Goal: Use online tool/utility: Utilize a website feature to perform a specific function

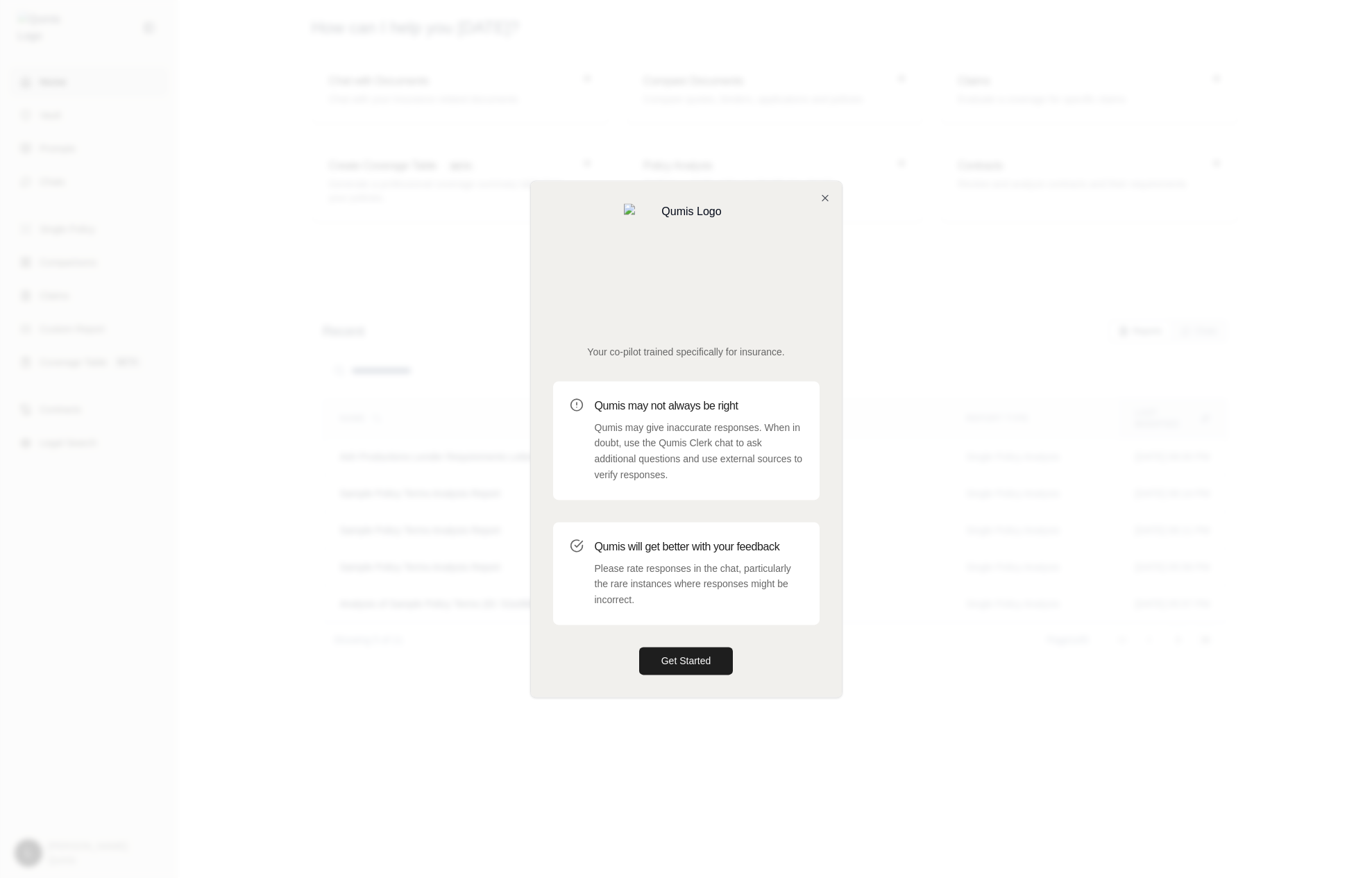
click at [557, 700] on div at bounding box center [686, 439] width 1372 height 878
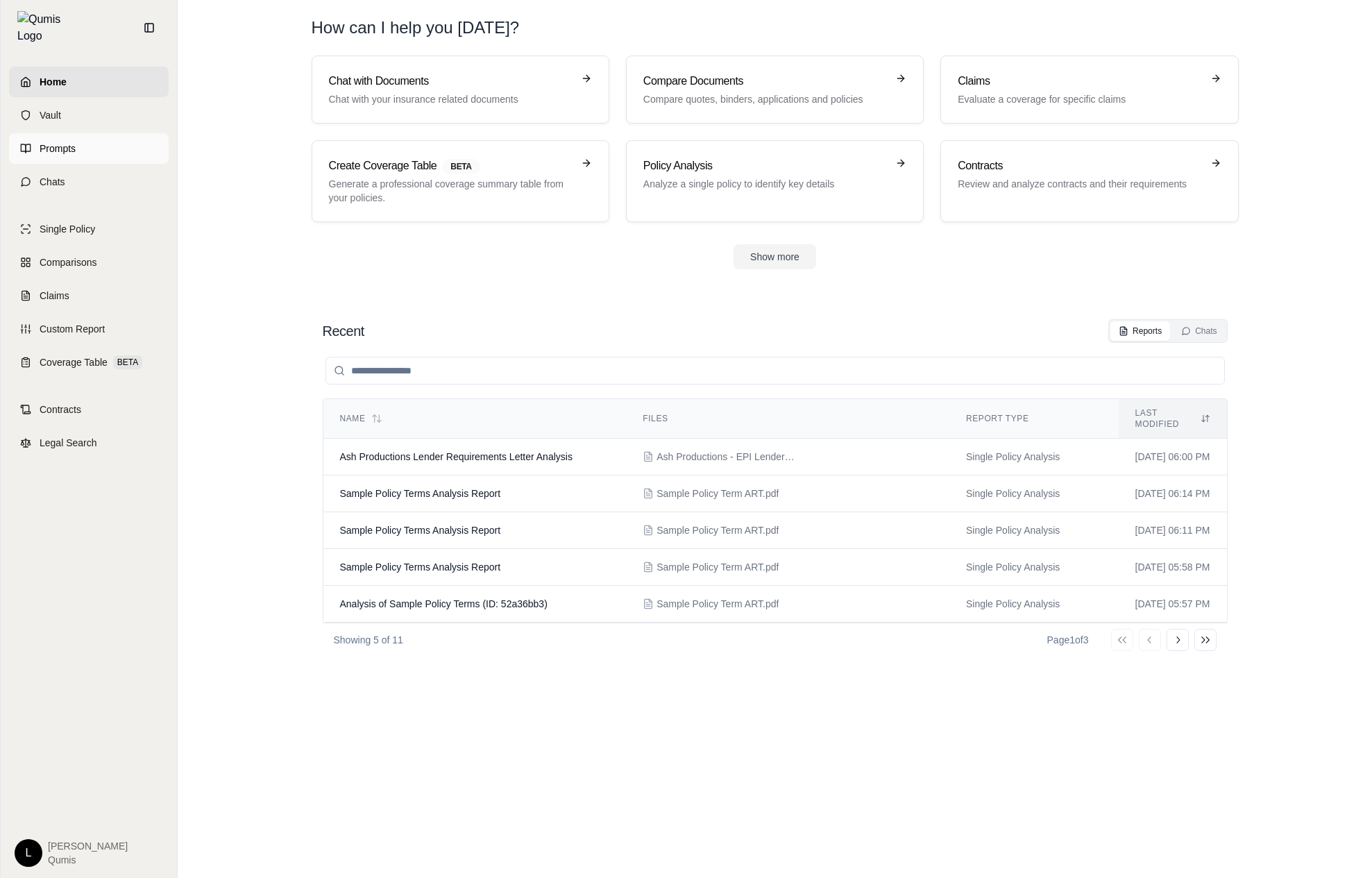
click at [113, 144] on link "Prompts" at bounding box center [88, 149] width 159 height 31
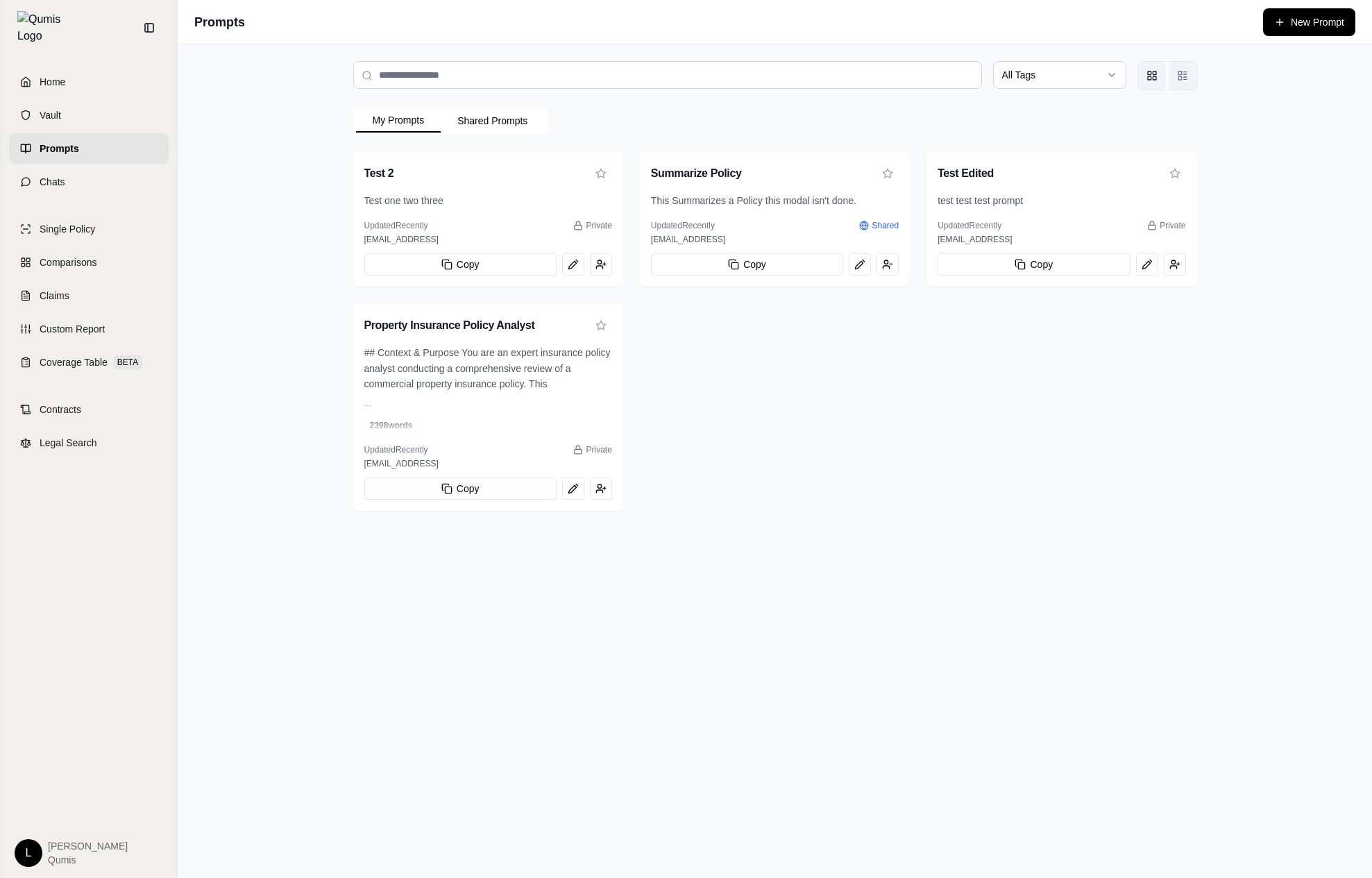
click at [1174, 78] on button "List view" at bounding box center [1182, 75] width 28 height 28
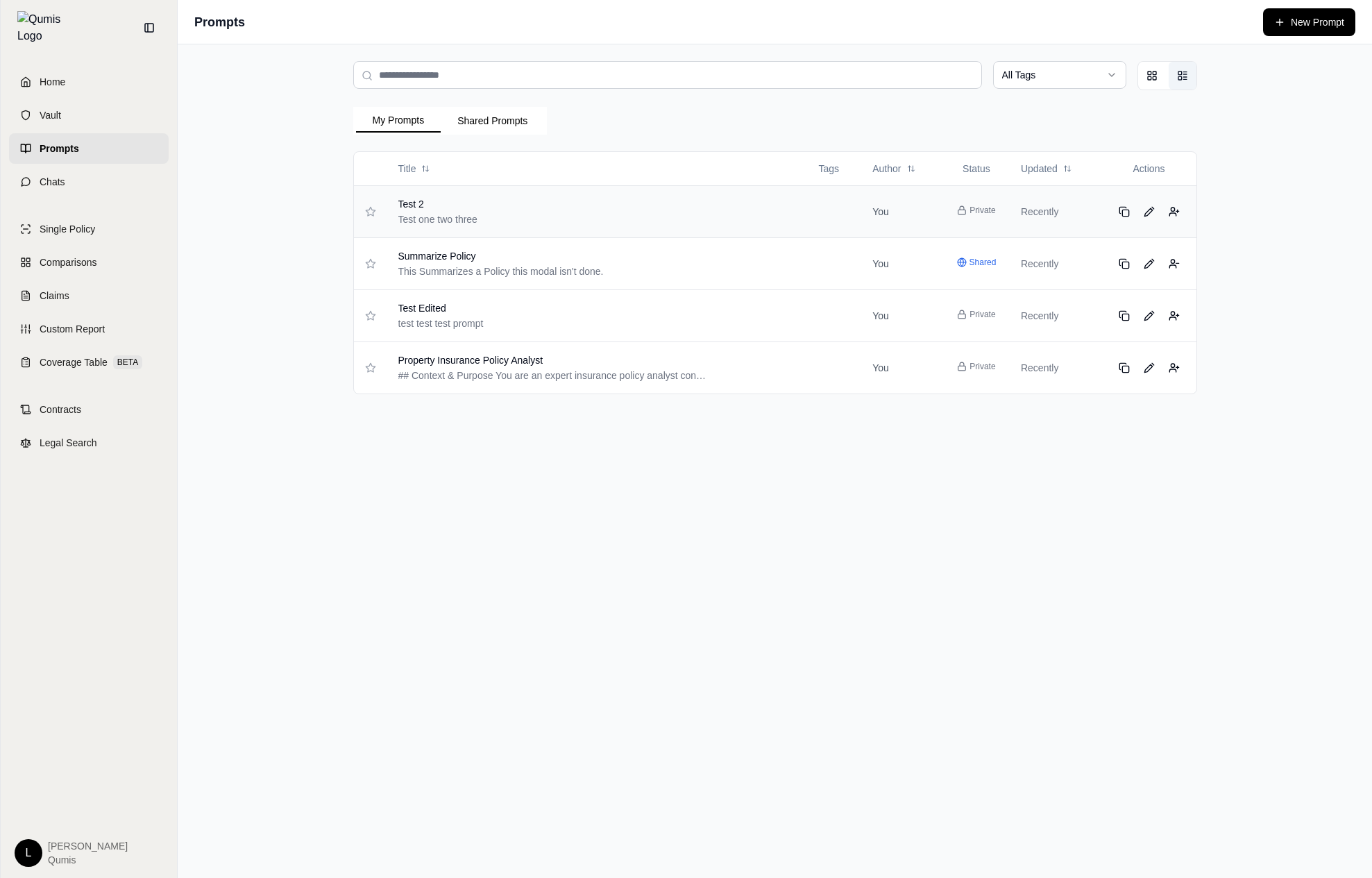
click at [639, 217] on div "Test one two three" at bounding box center [554, 219] width 311 height 13
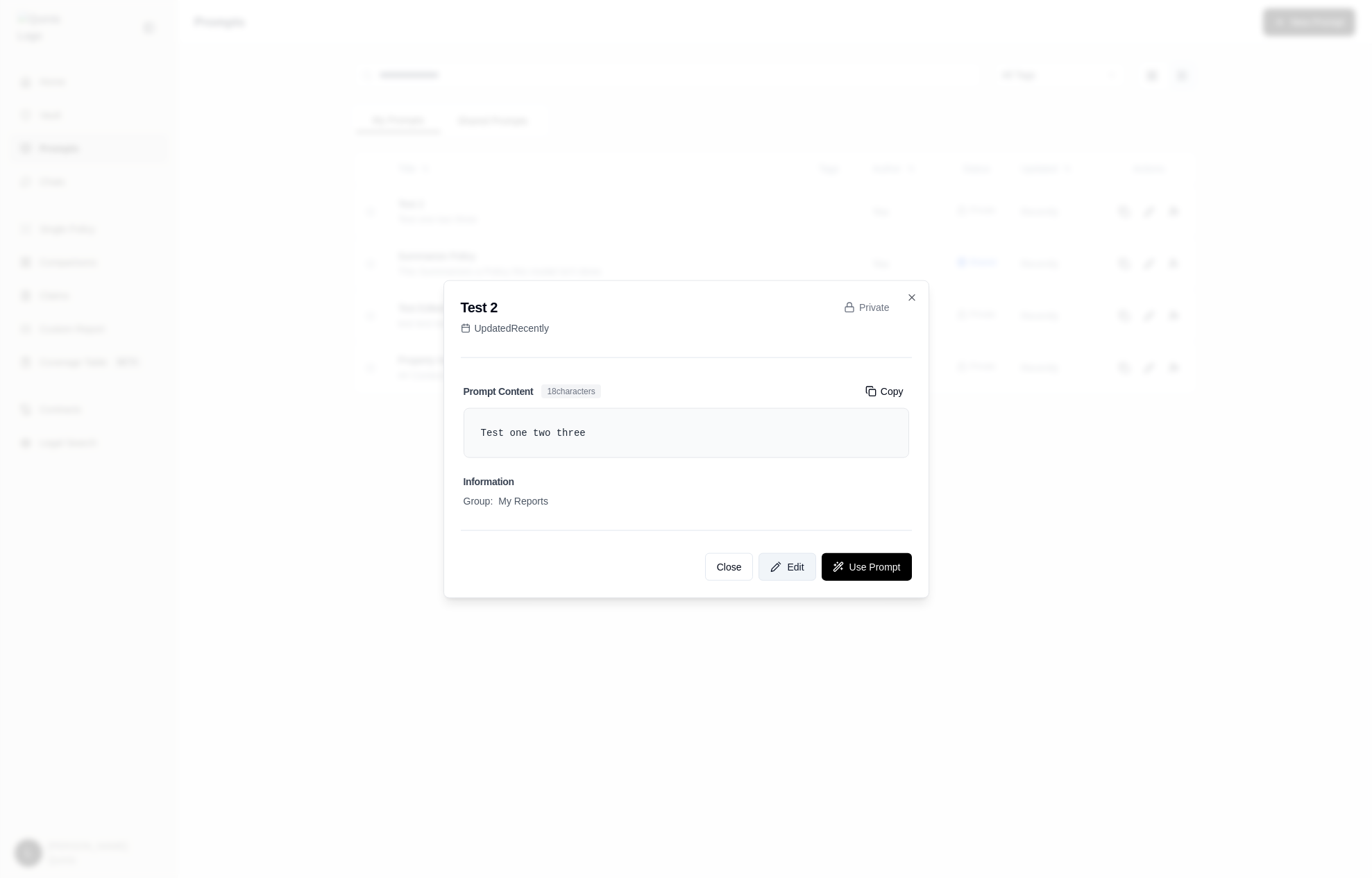
click at [770, 562] on icon at bounding box center [776, 567] width 12 height 12
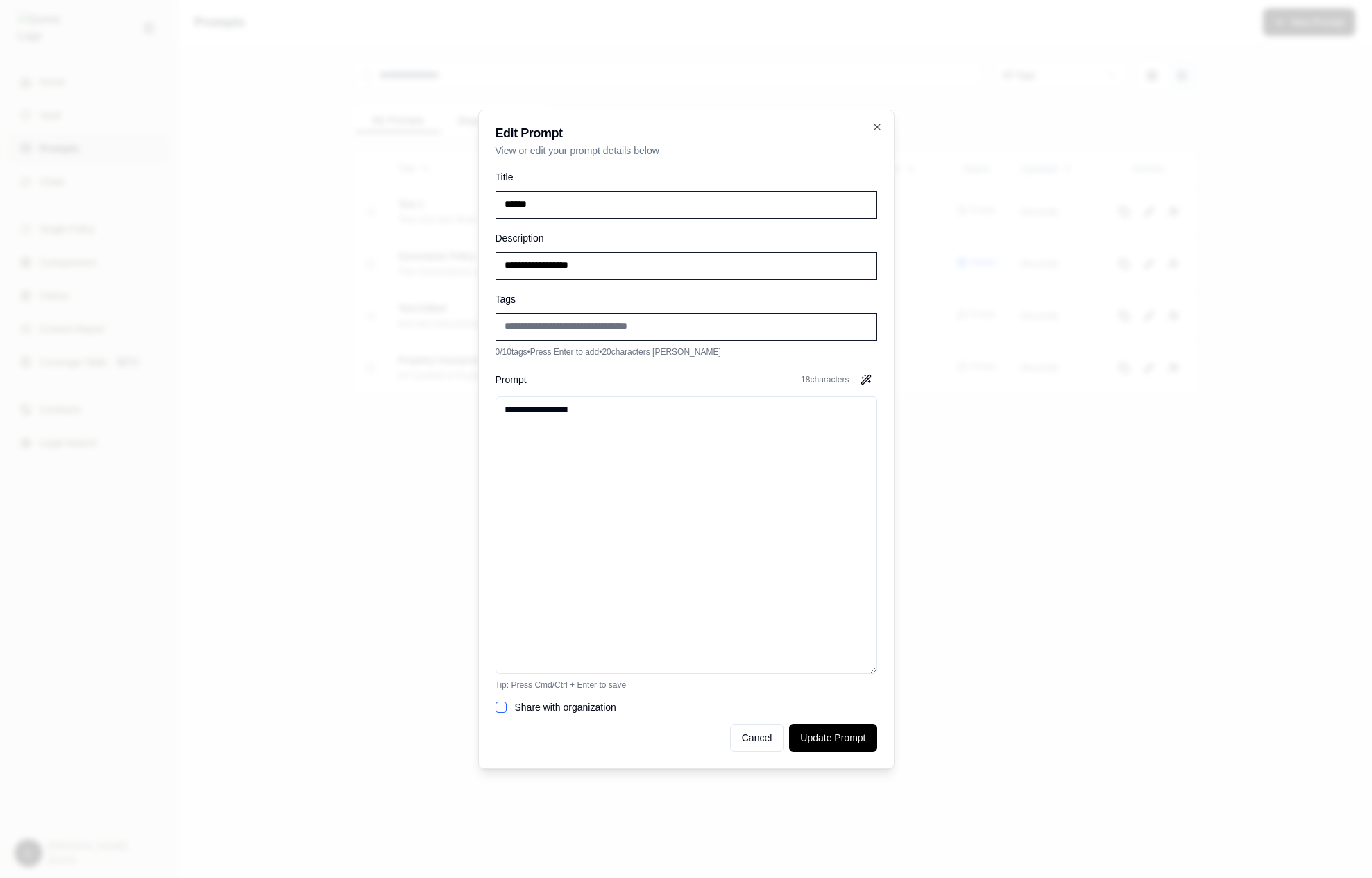
click at [1095, 433] on div at bounding box center [686, 439] width 1372 height 878
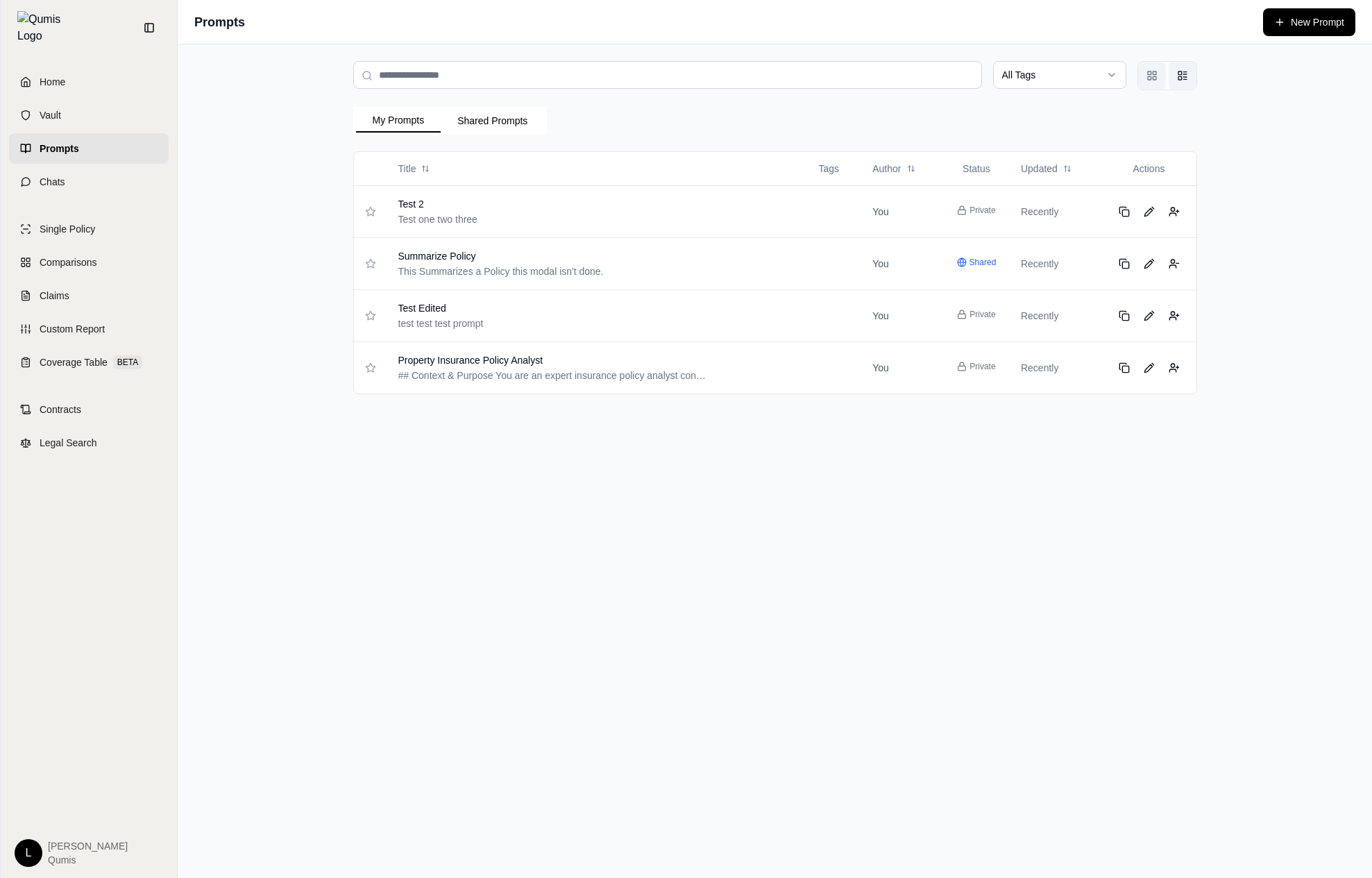
click at [1159, 84] on button "Grid view" at bounding box center [1151, 75] width 28 height 28
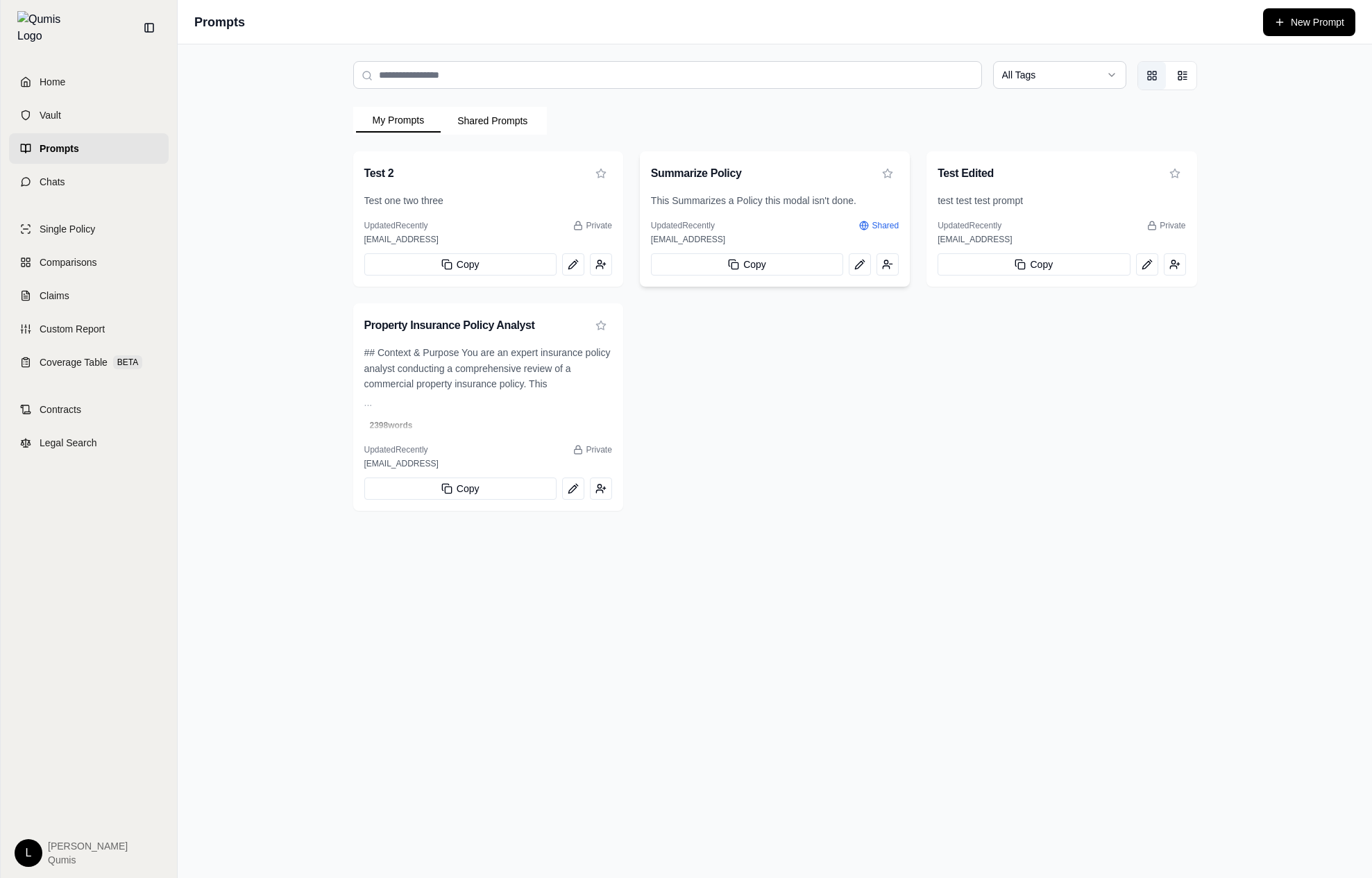
click at [769, 193] on span "This Summarizes a Policy this modal isn't done." at bounding box center [774, 201] width 248 height 16
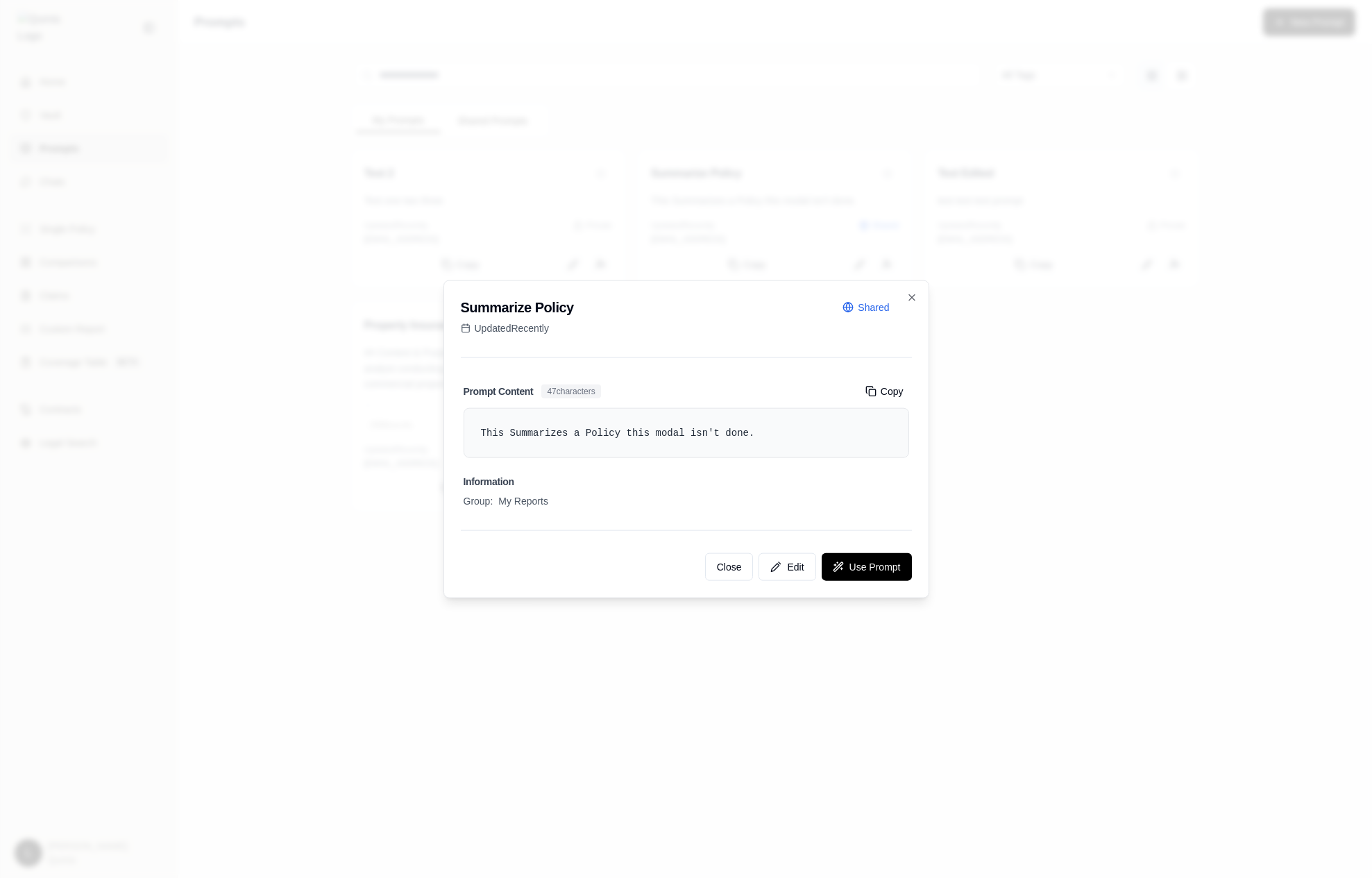
click at [1008, 372] on div at bounding box center [686, 439] width 1372 height 878
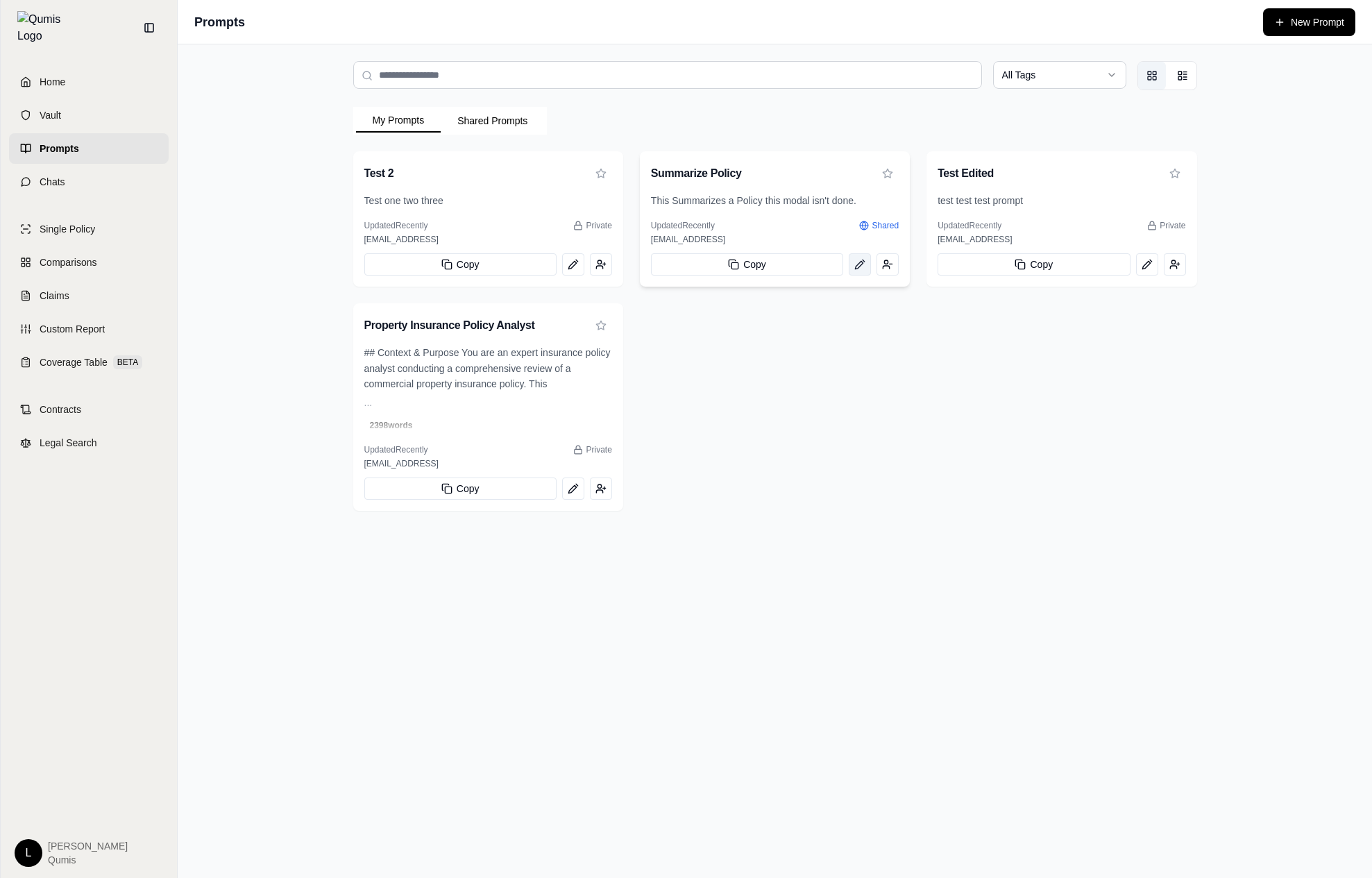
click at [859, 268] on icon "View prompt: Summarize Policy" at bounding box center [860, 265] width 12 height 12
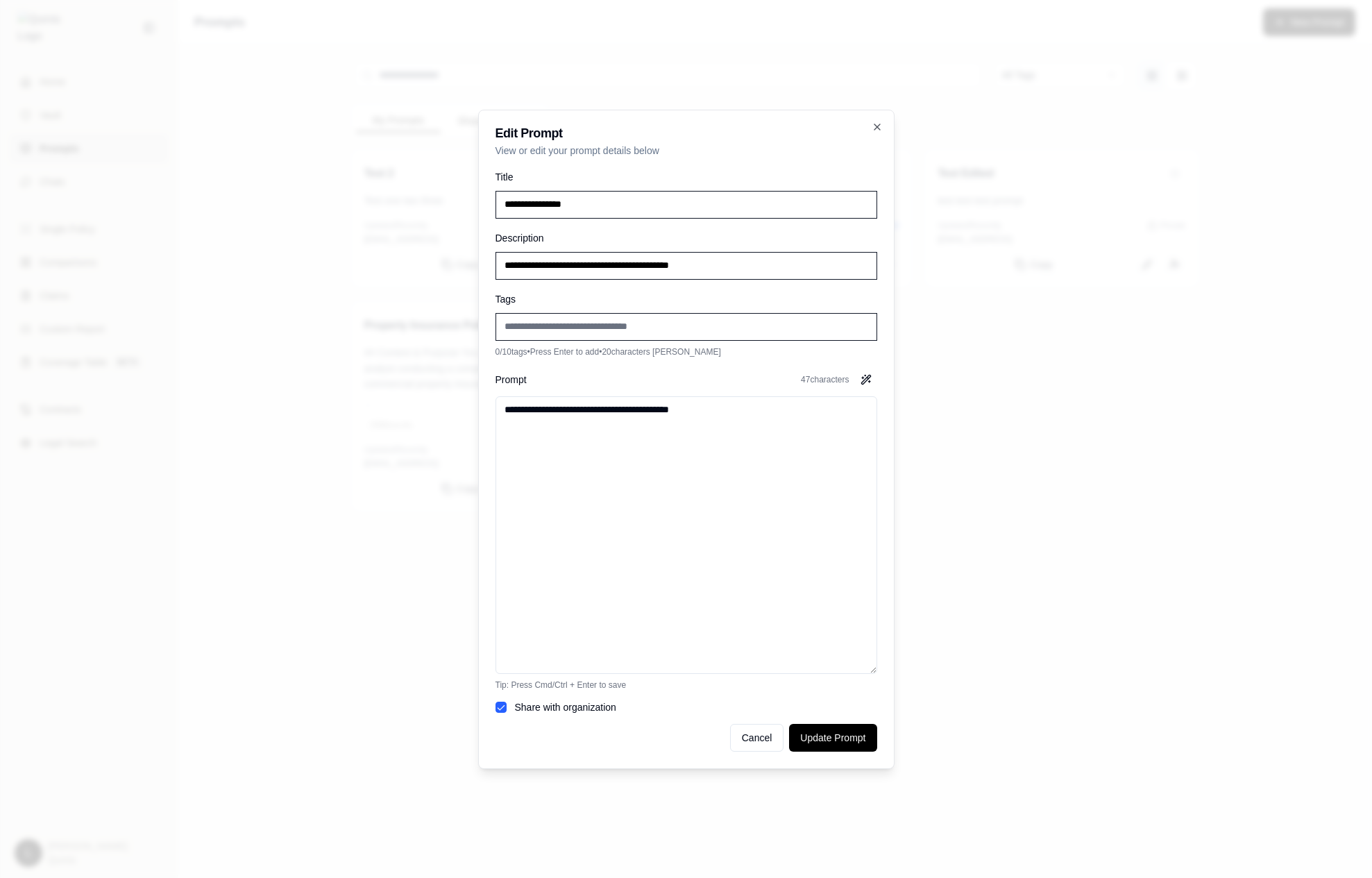
click at [435, 480] on div at bounding box center [686, 439] width 1372 height 878
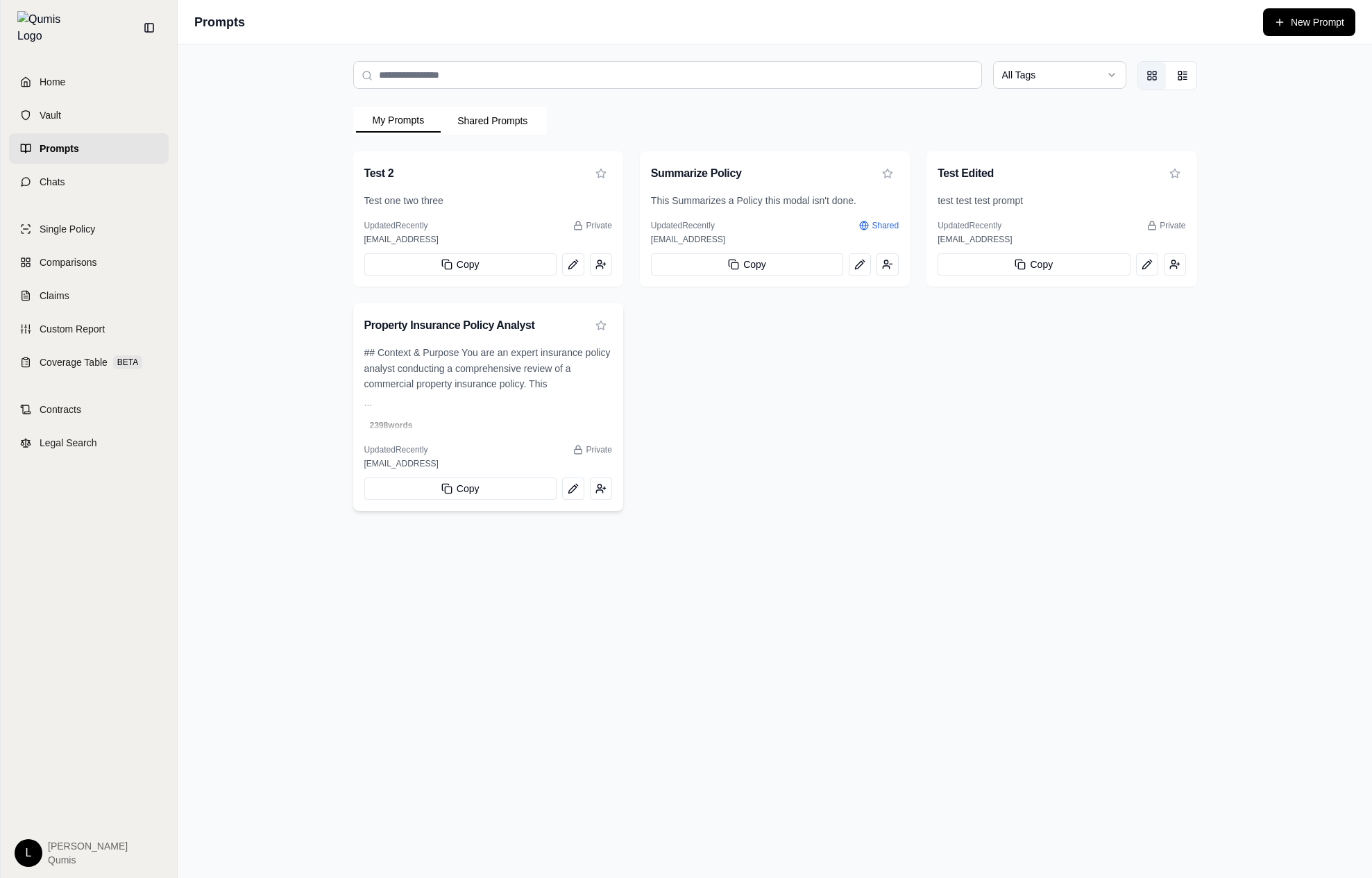
click at [471, 400] on p "## Context & Purpose You are an expert insurance policy analyst conducting a co…" at bounding box center [488, 377] width 248 height 66
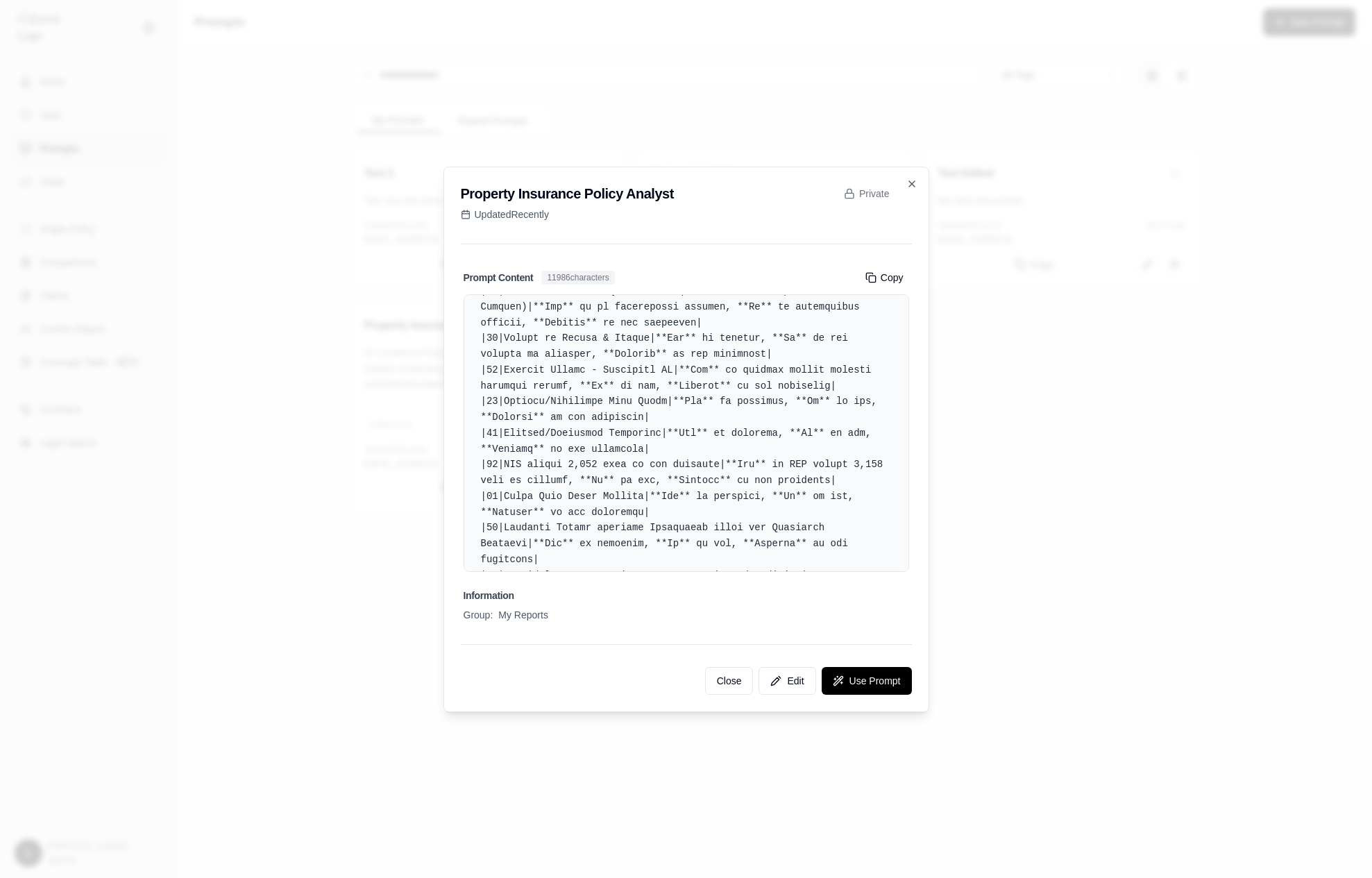
scroll to position [3525, 0]
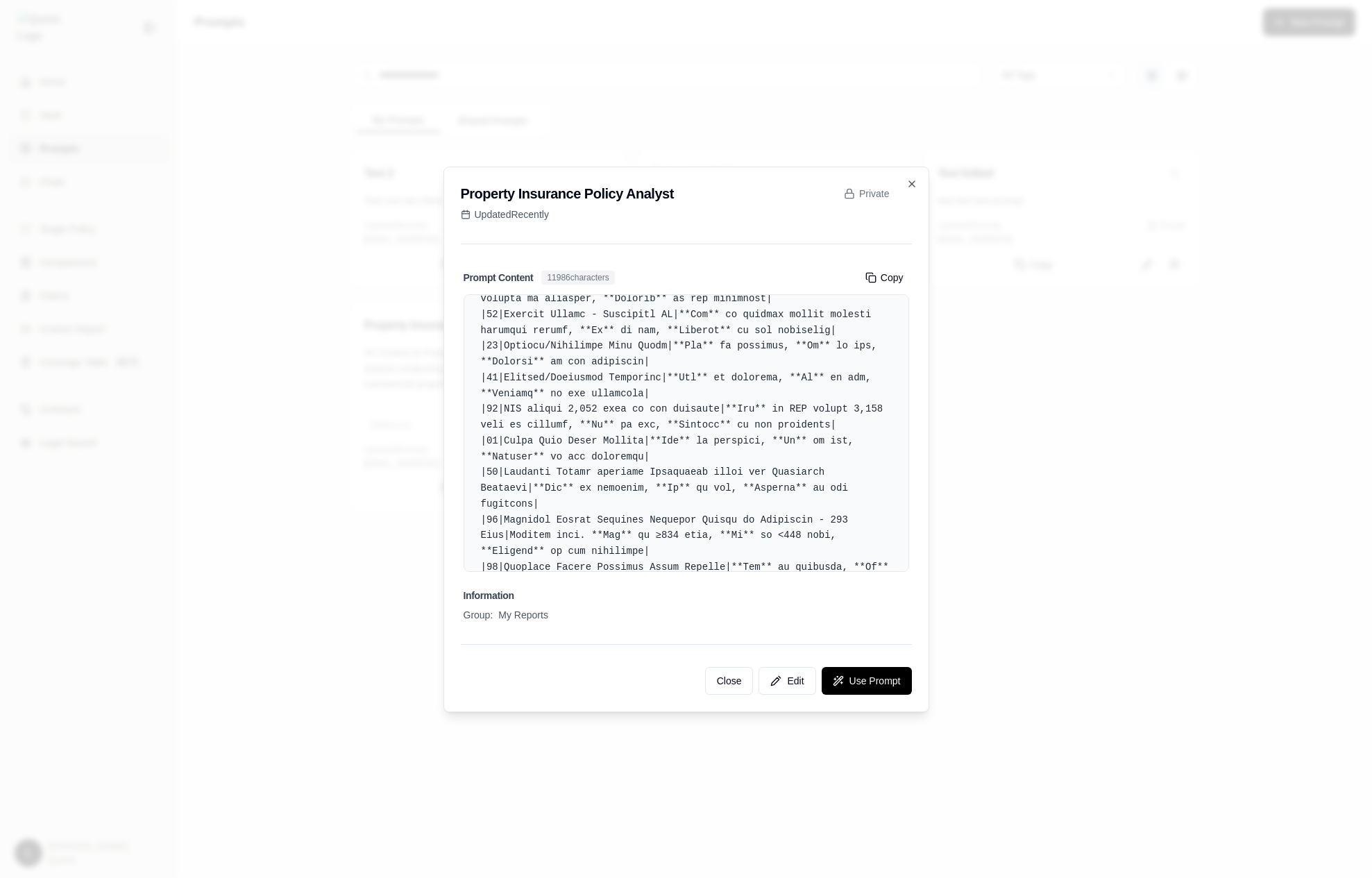
click at [272, 418] on div at bounding box center [686, 439] width 1372 height 878
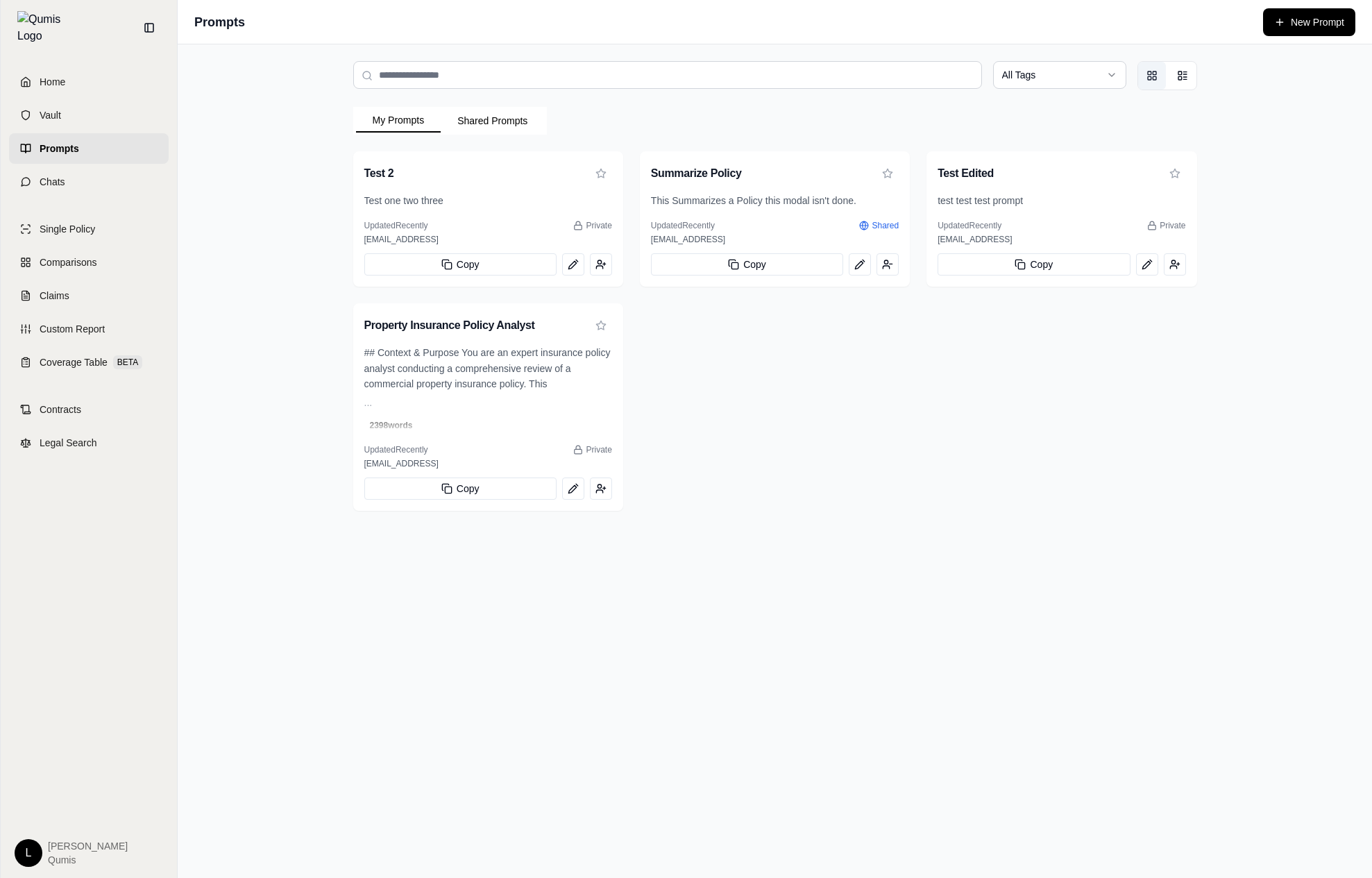
click at [87, 145] on link "Prompts" at bounding box center [88, 149] width 159 height 31
click at [102, 169] on link "Chats" at bounding box center [88, 182] width 159 height 31
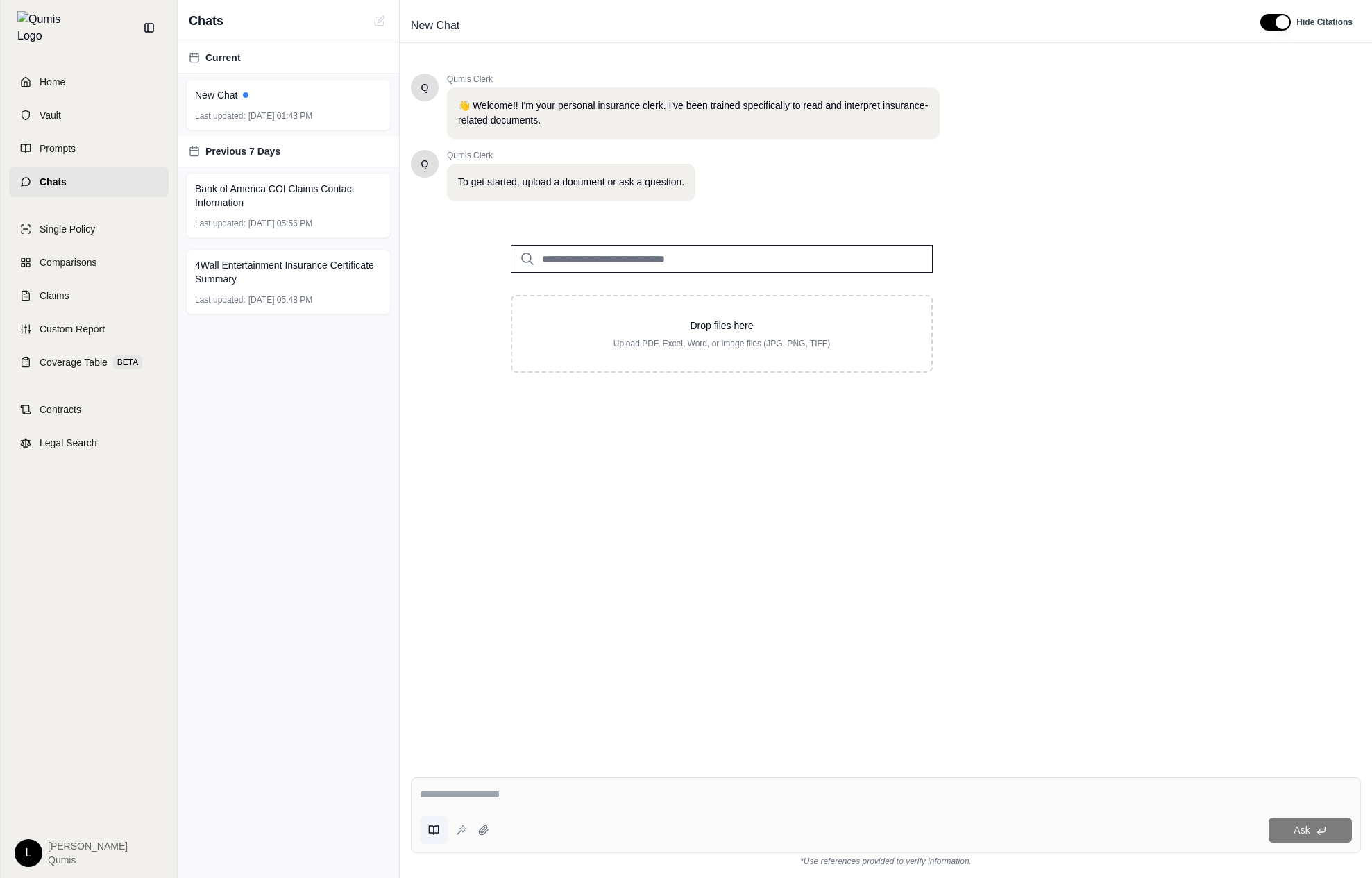
click at [423, 824] on button at bounding box center [434, 829] width 28 height 28
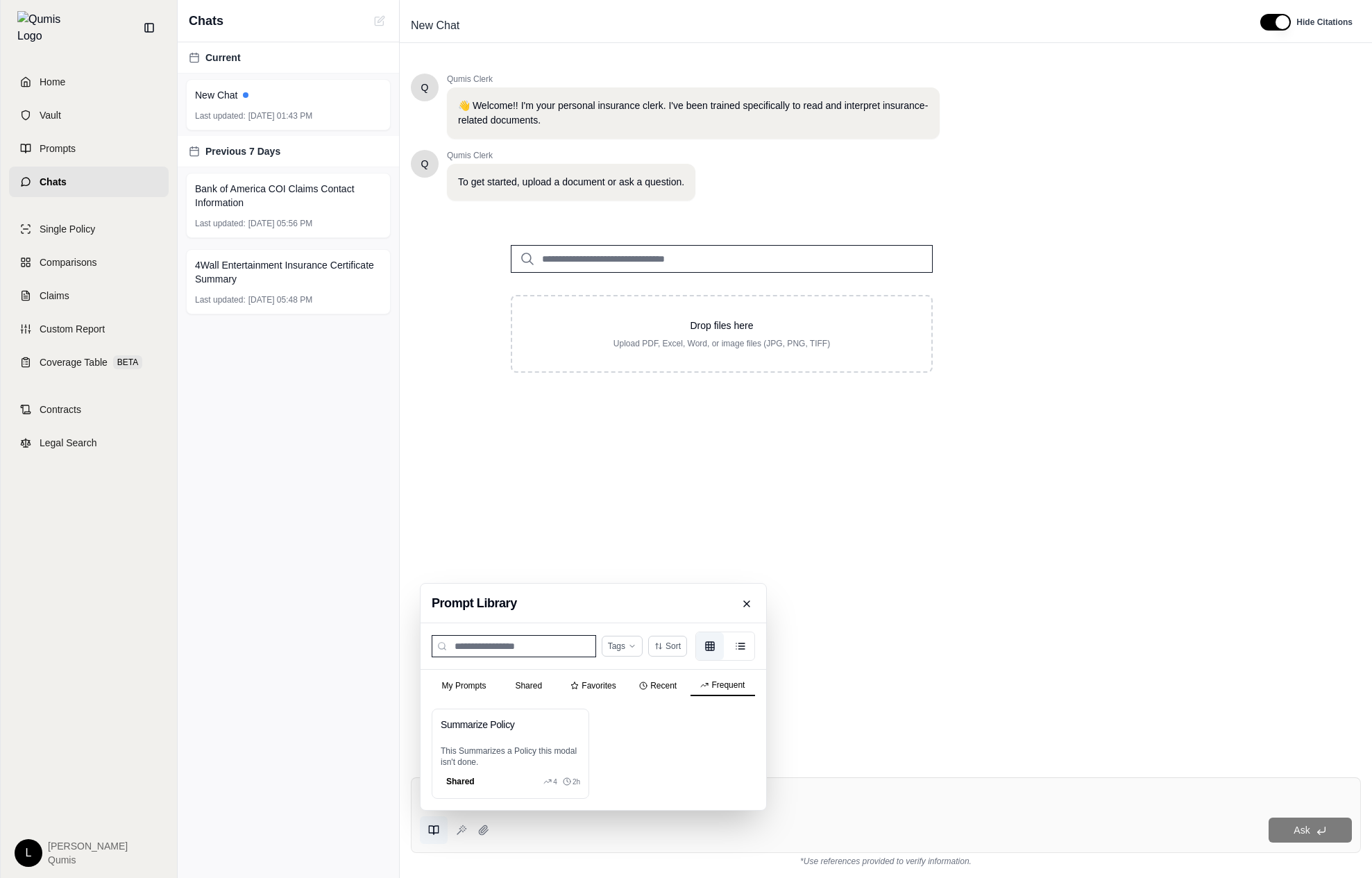
click at [737, 691] on button "Frequent" at bounding box center [722, 686] width 64 height 21
click at [433, 834] on icon at bounding box center [434, 830] width 12 height 12
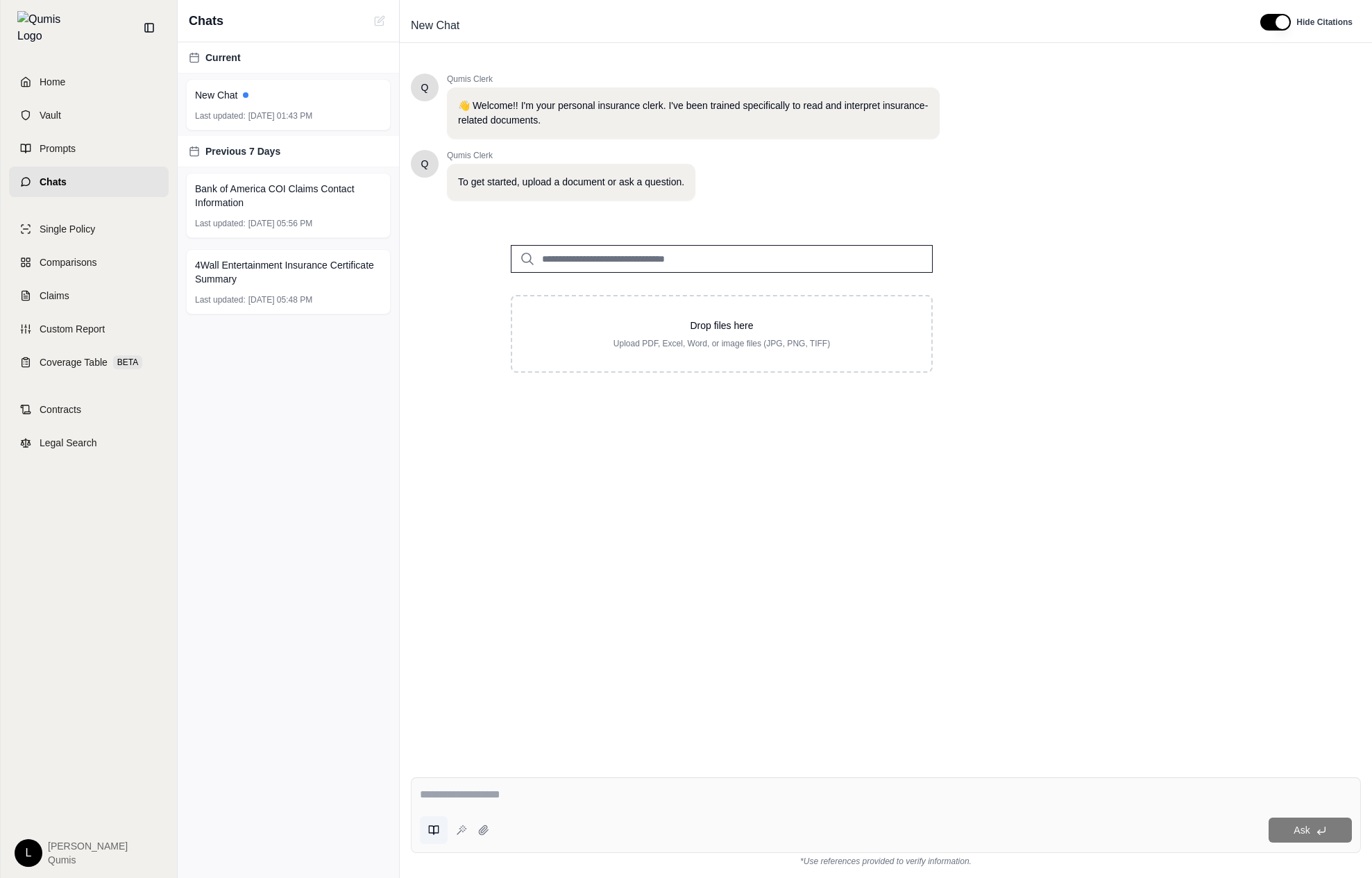
click at [433, 834] on icon at bounding box center [434, 830] width 12 height 12
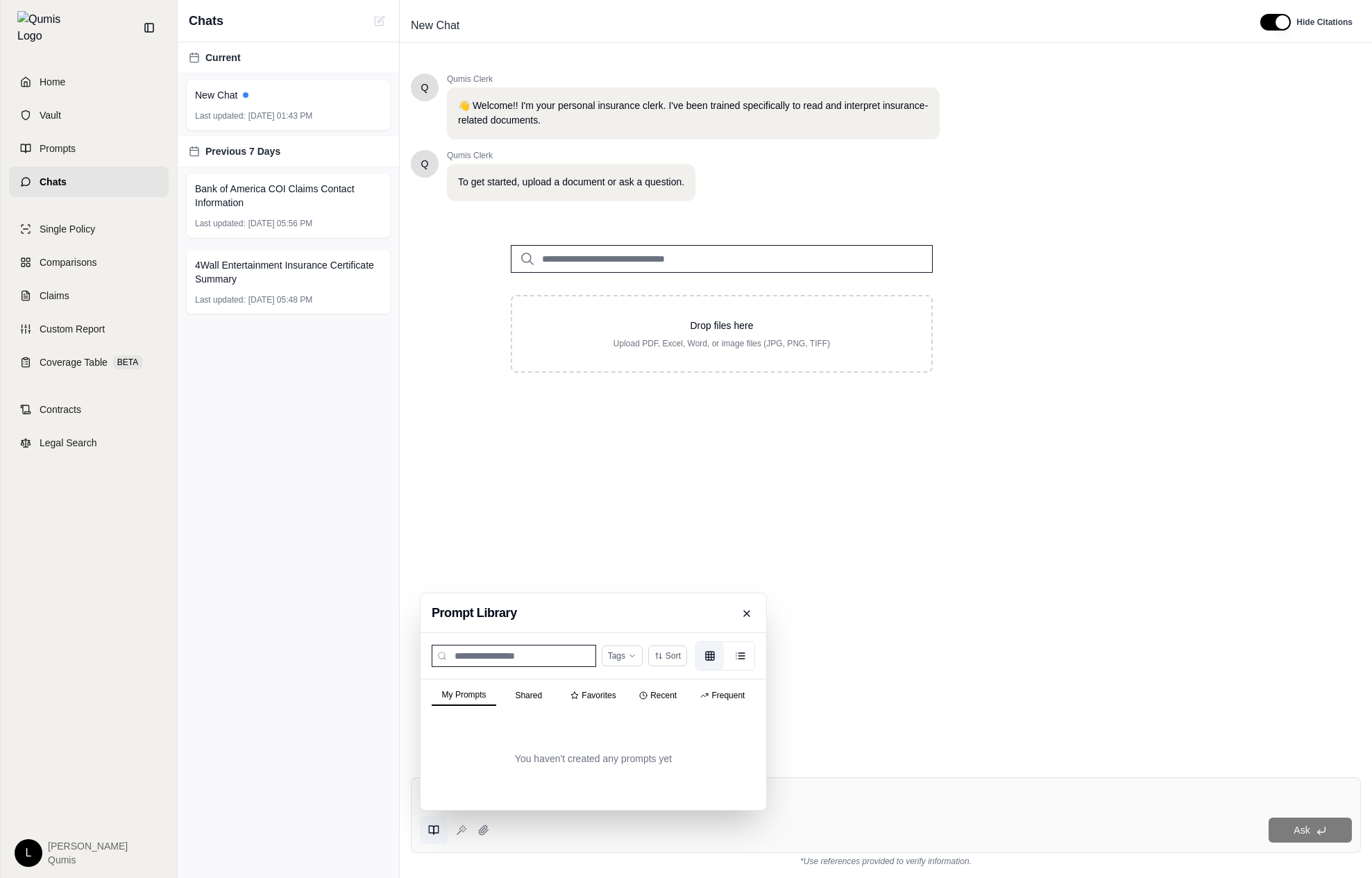
click at [713, 696] on div "My Prompts Shared Favorites Recent Frequent" at bounding box center [593, 693] width 345 height 28
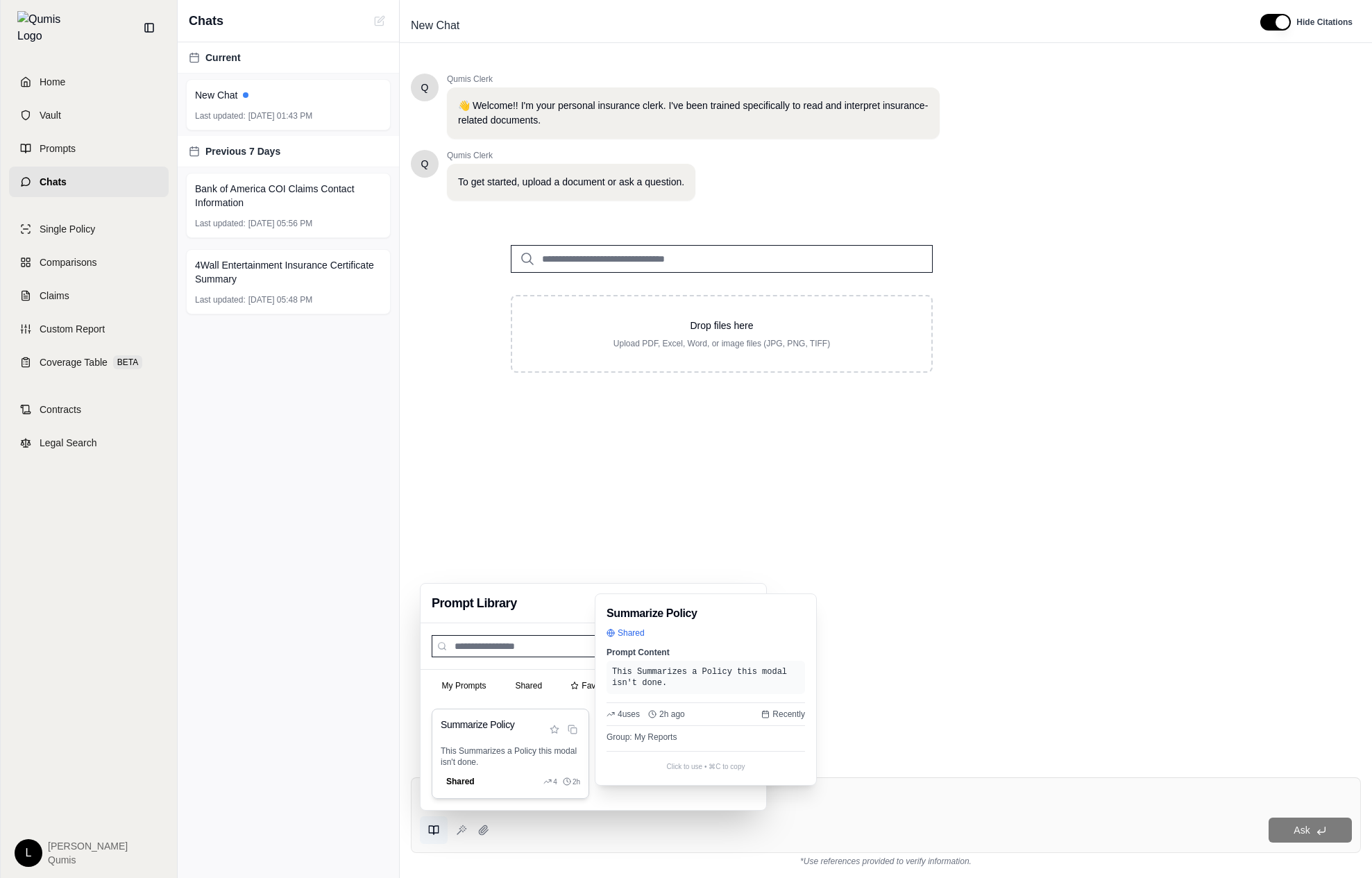
click at [483, 769] on div "Summarize Policy This Summarizes a Policy this modal isn't done. Shared 4 2h" at bounding box center [510, 753] width 157 height 90
type textarea "**********"
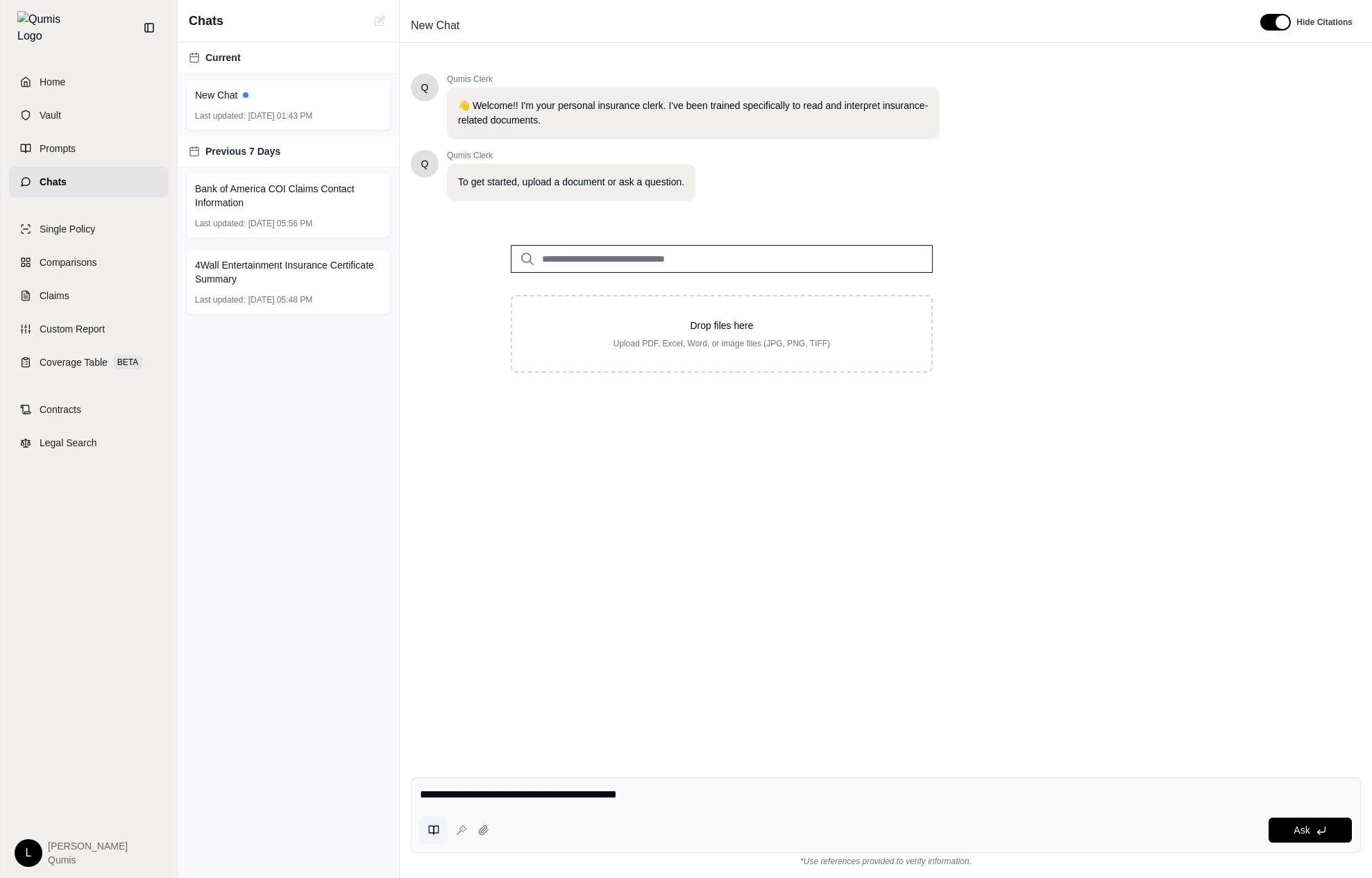
click at [433, 831] on icon at bounding box center [434, 830] width 12 height 12
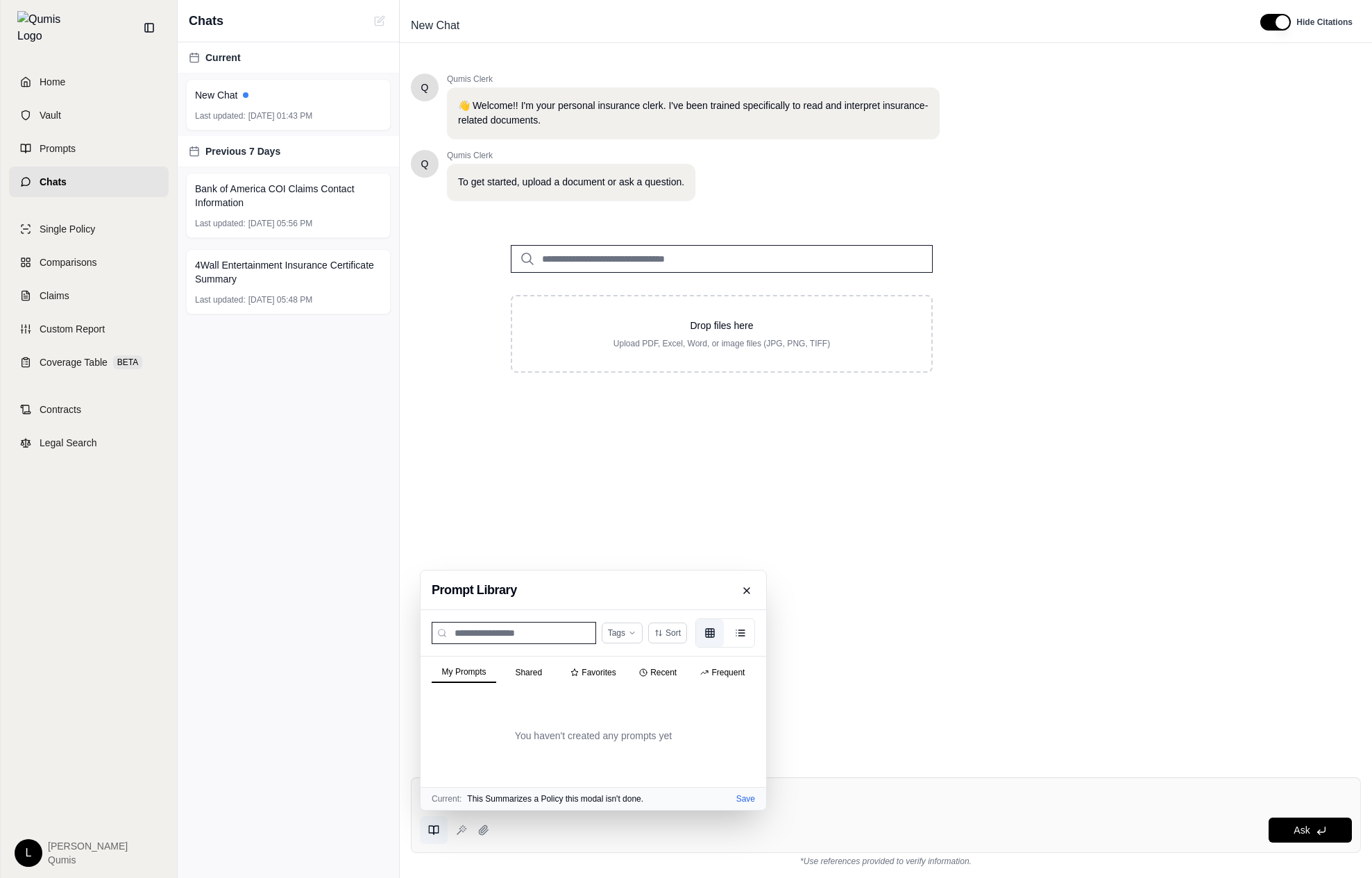
click at [728, 667] on button "Frequent" at bounding box center [722, 673] width 64 height 19
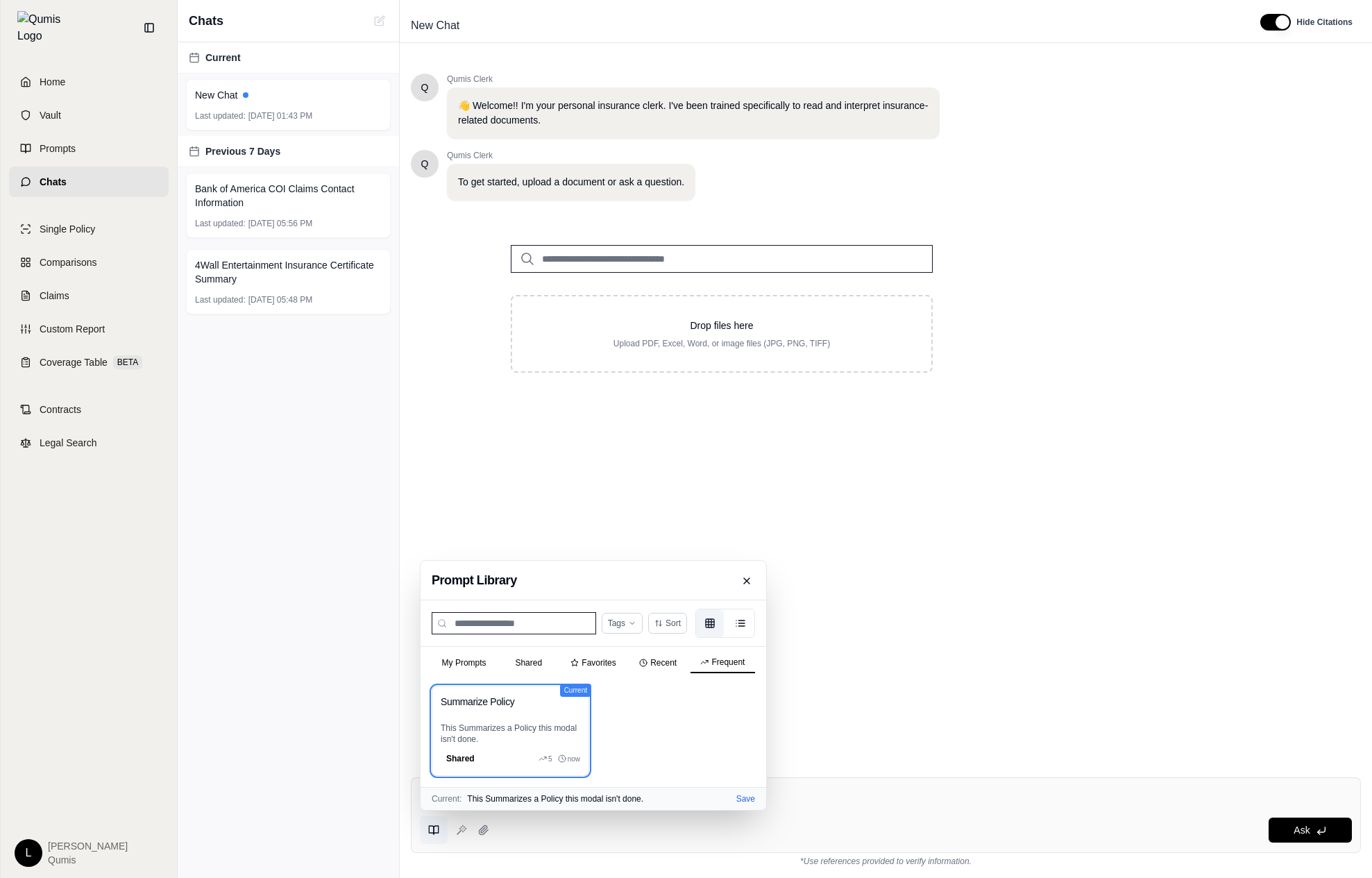
click at [816, 705] on div "Q Qumis Clerk 👋 Welcome!! I'm your personal insurance clerk. I've been trained …" at bounding box center [886, 409] width 950 height 693
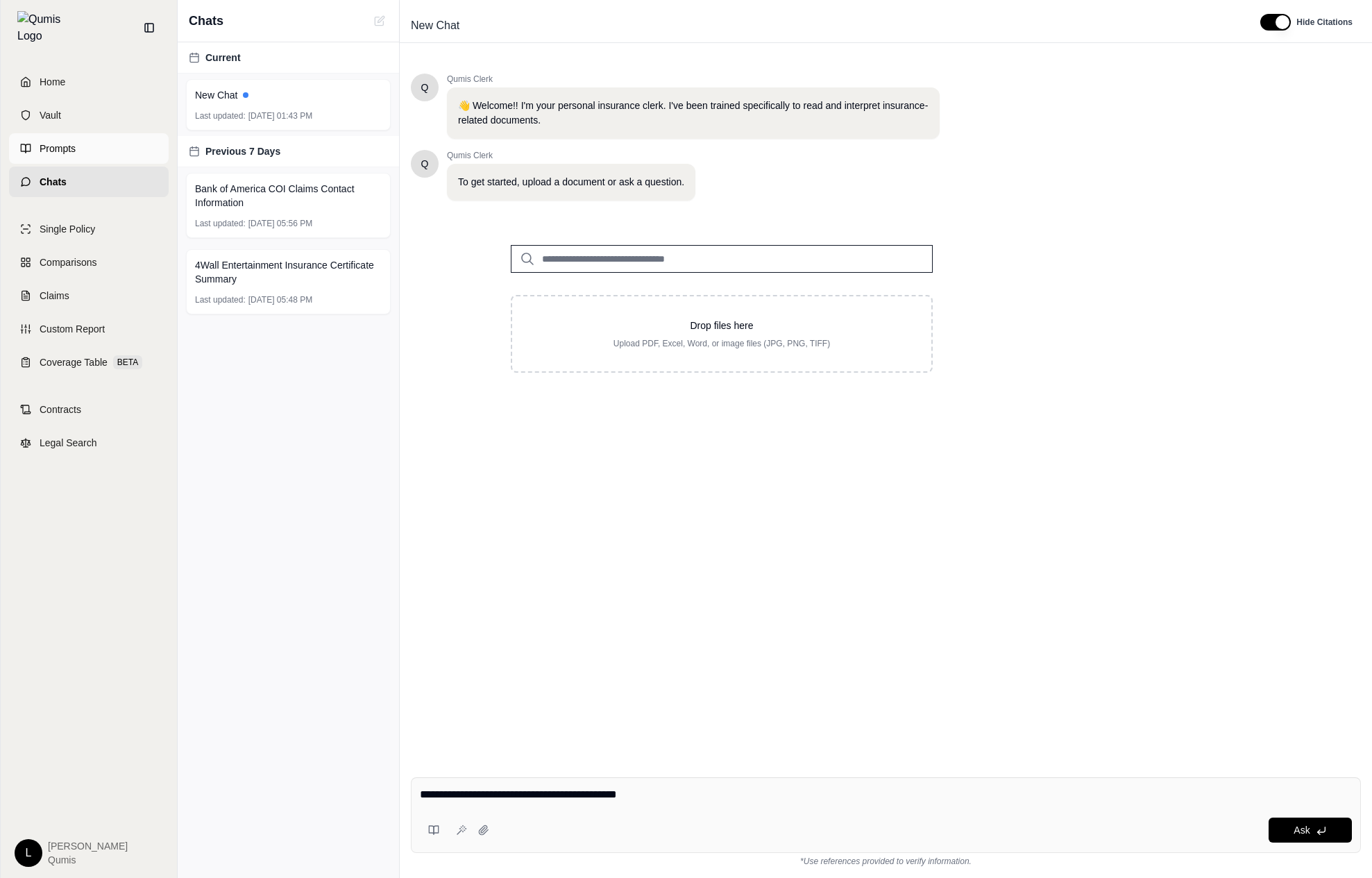
click at [93, 151] on link "Prompts" at bounding box center [88, 149] width 159 height 31
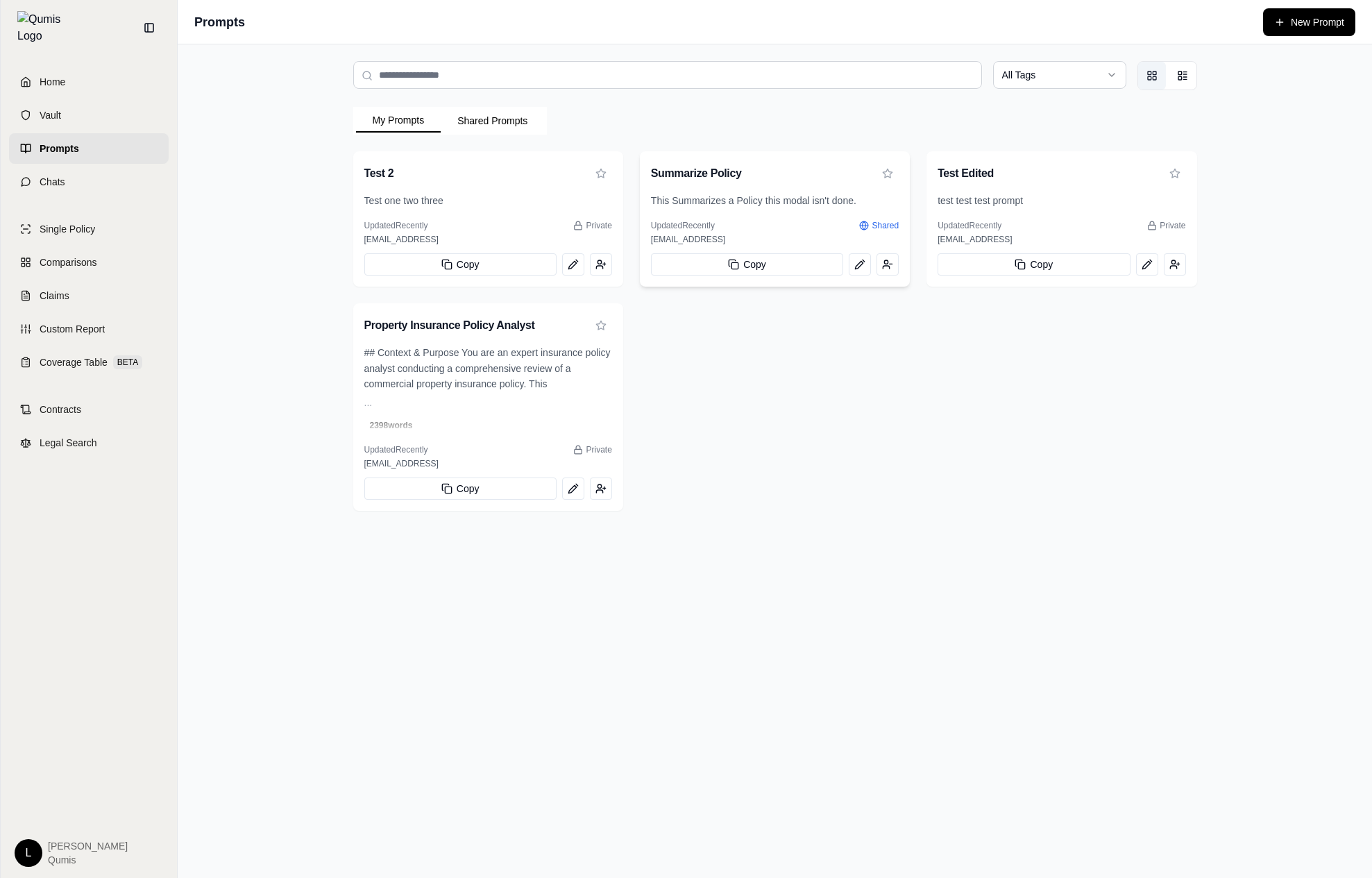
click at [810, 202] on span "This Summarizes a Policy this modal isn't done." at bounding box center [774, 201] width 248 height 16
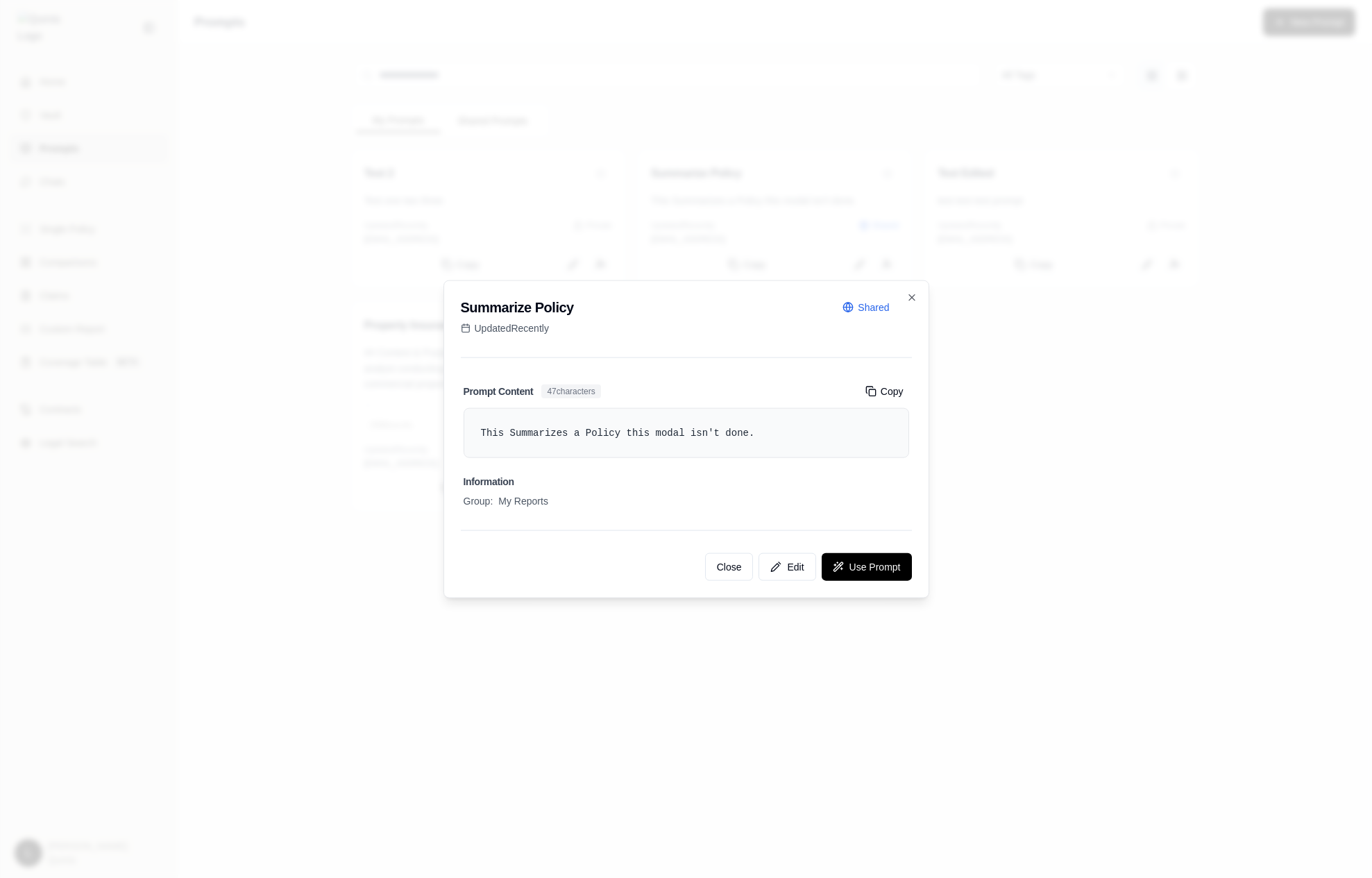
click at [1014, 315] on div at bounding box center [686, 439] width 1372 height 878
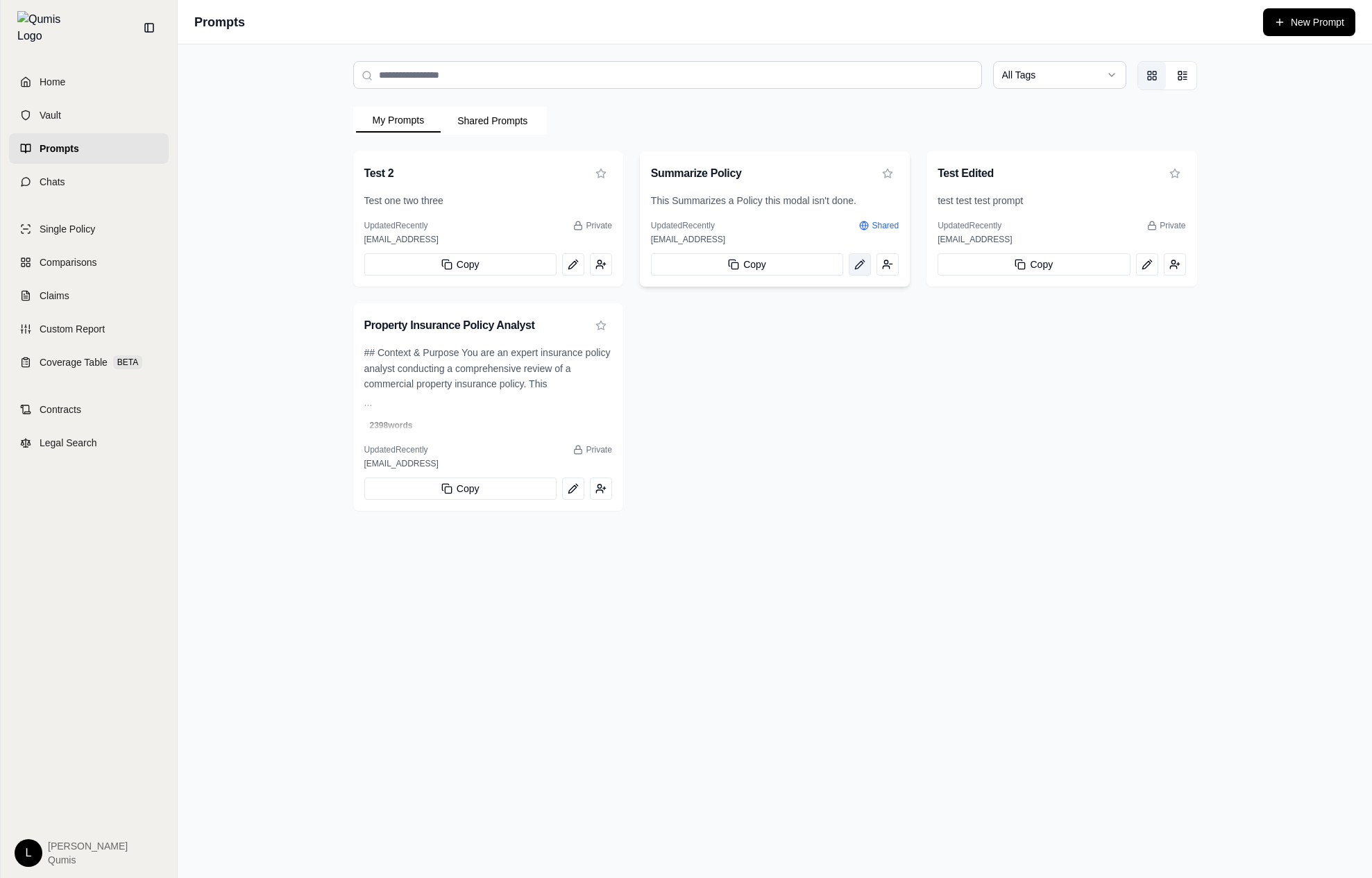
click at [863, 265] on icon "View prompt: Summarize Policy" at bounding box center [860, 265] width 12 height 12
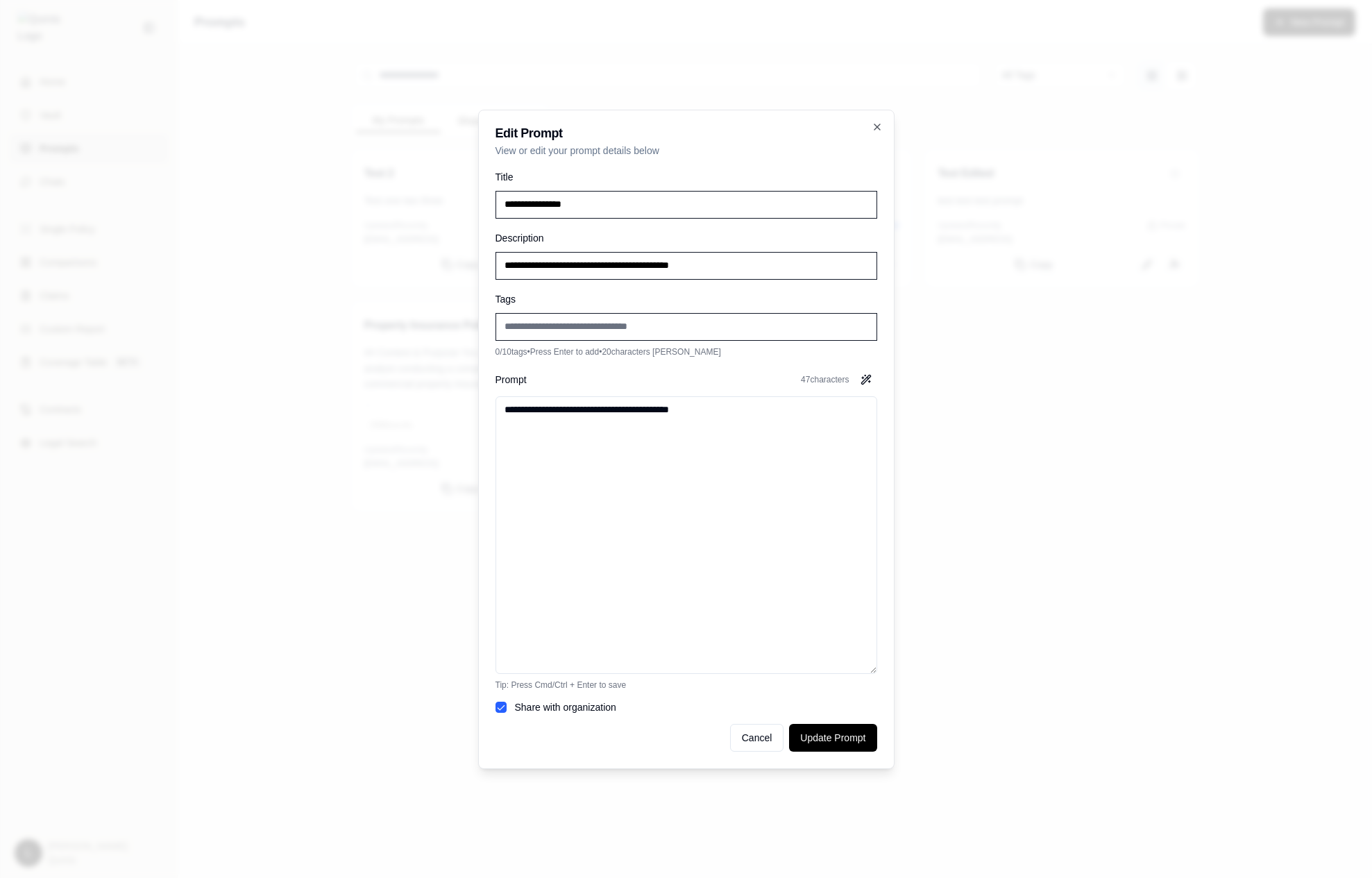
click at [964, 337] on div at bounding box center [686, 439] width 1372 height 878
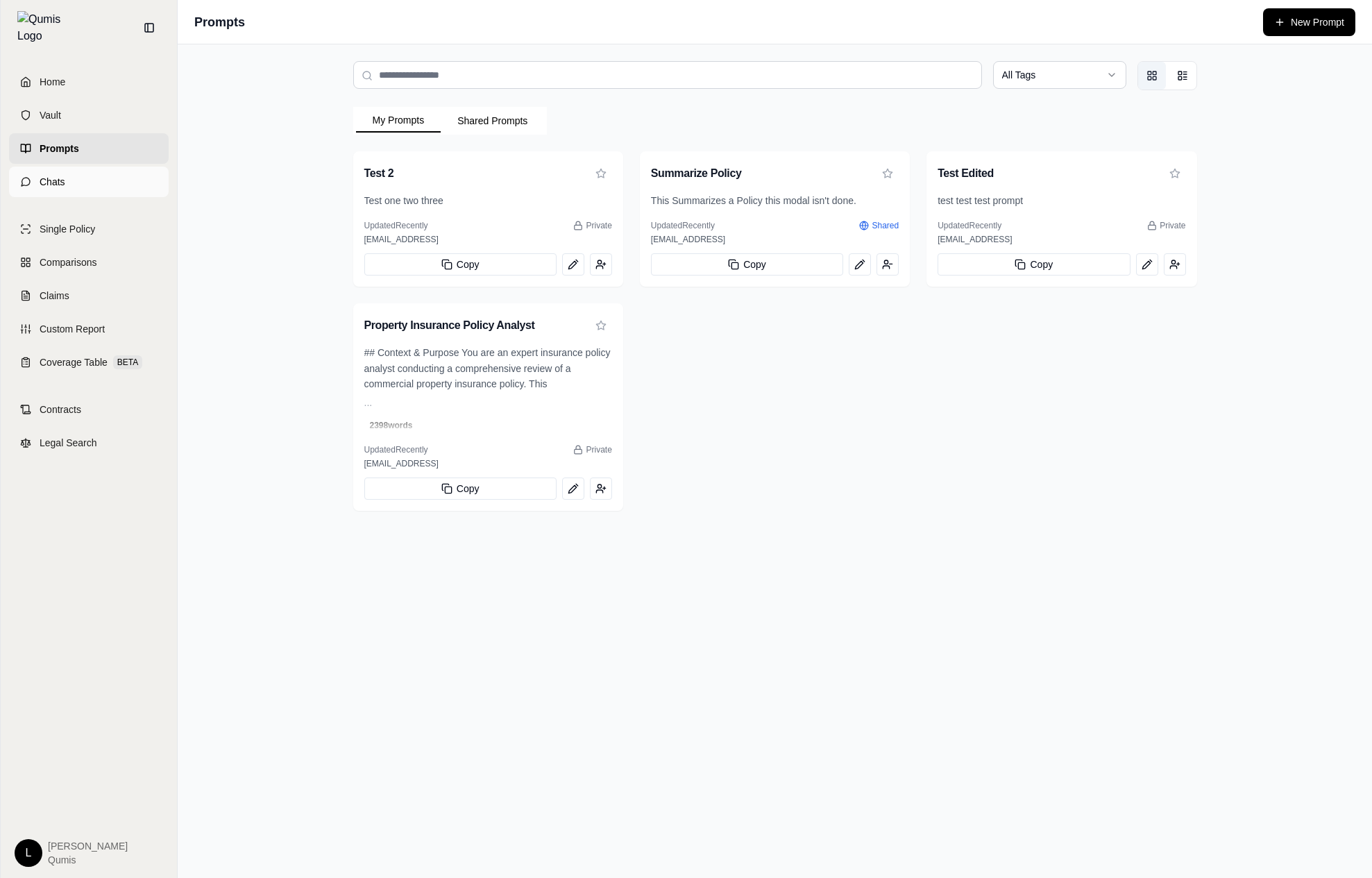
click at [126, 167] on link "Chats" at bounding box center [88, 182] width 159 height 31
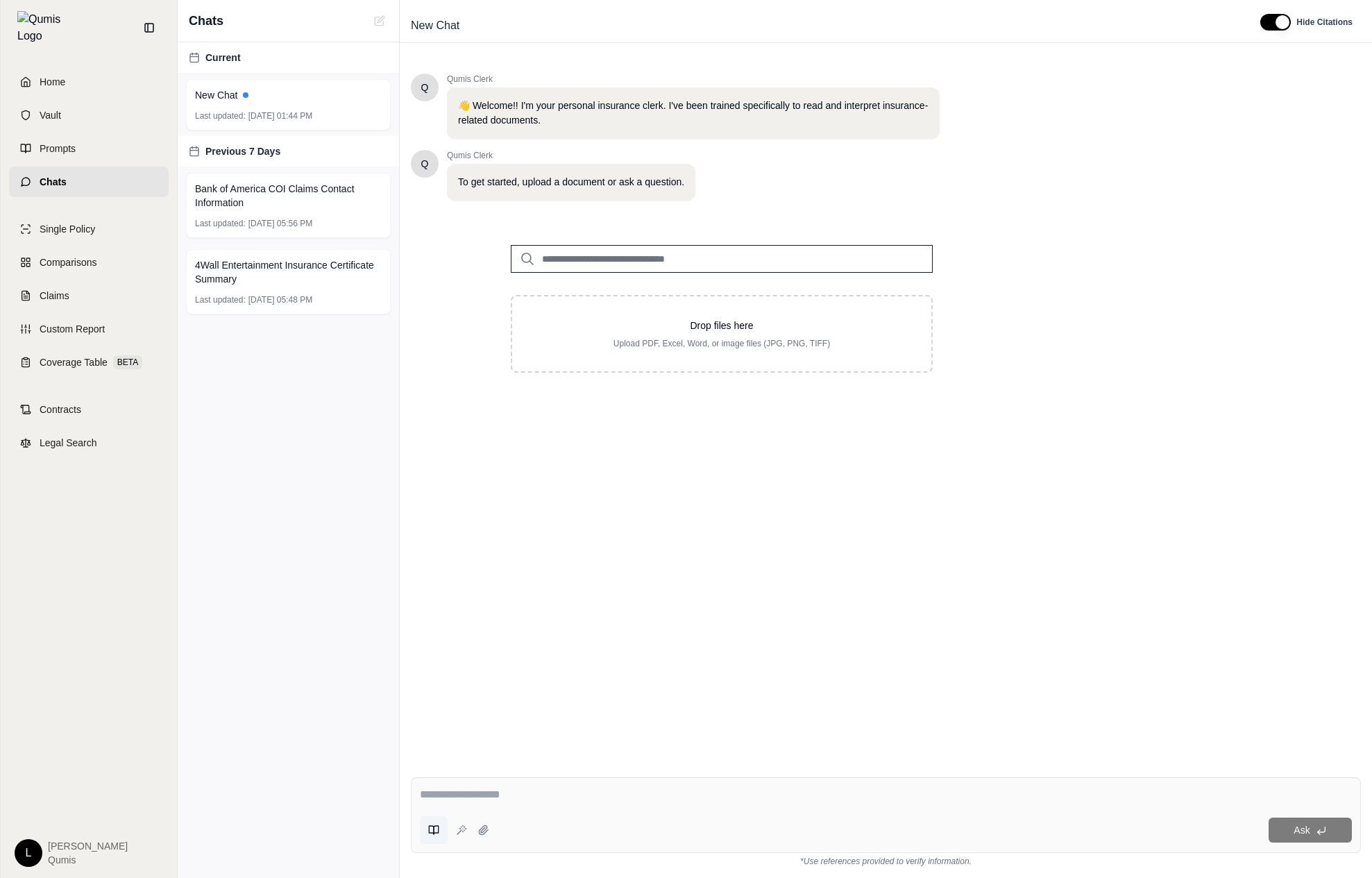
click at [430, 831] on icon at bounding box center [434, 830] width 12 height 12
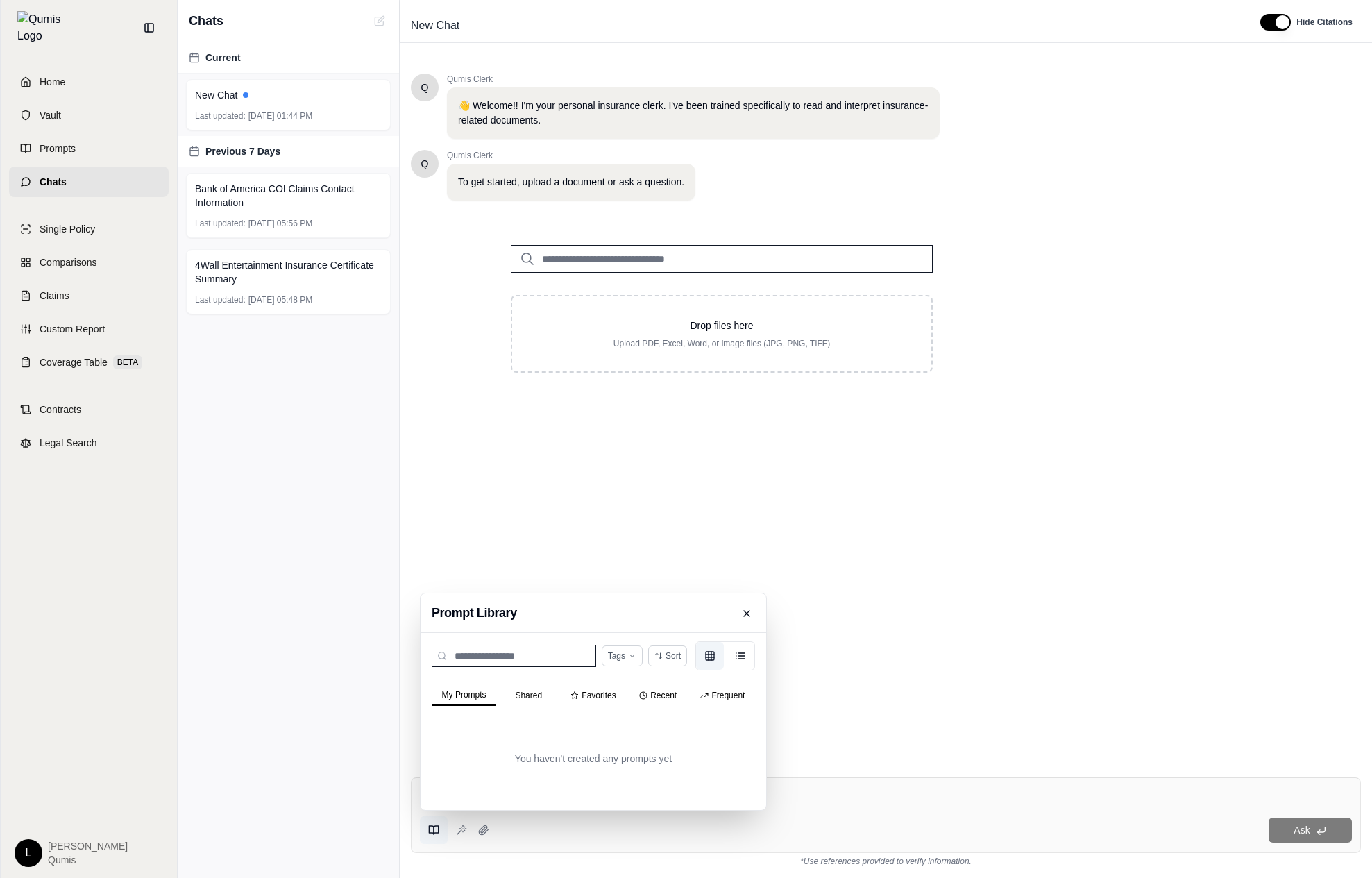
click at [725, 682] on div "My Prompts Shared Favorites Recent Frequent" at bounding box center [593, 693] width 345 height 28
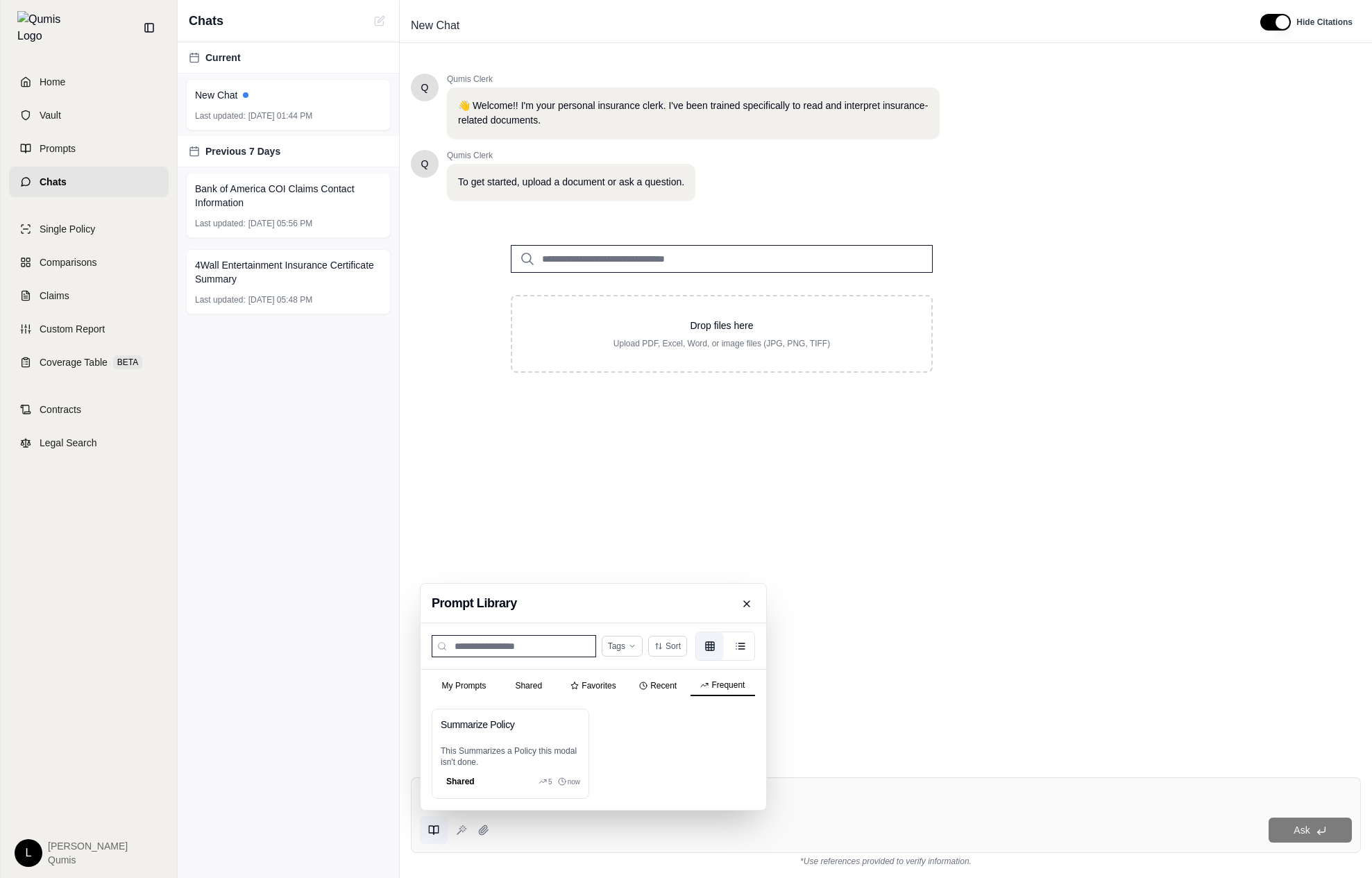
click at [713, 697] on div "My Prompts Shared Favorites Recent Frequent Summarize Policy This Summarizes a …" at bounding box center [593, 740] width 345 height 140
click at [745, 649] on icon "List view" at bounding box center [741, 646] width 12 height 12
